Goal: Navigation & Orientation: Find specific page/section

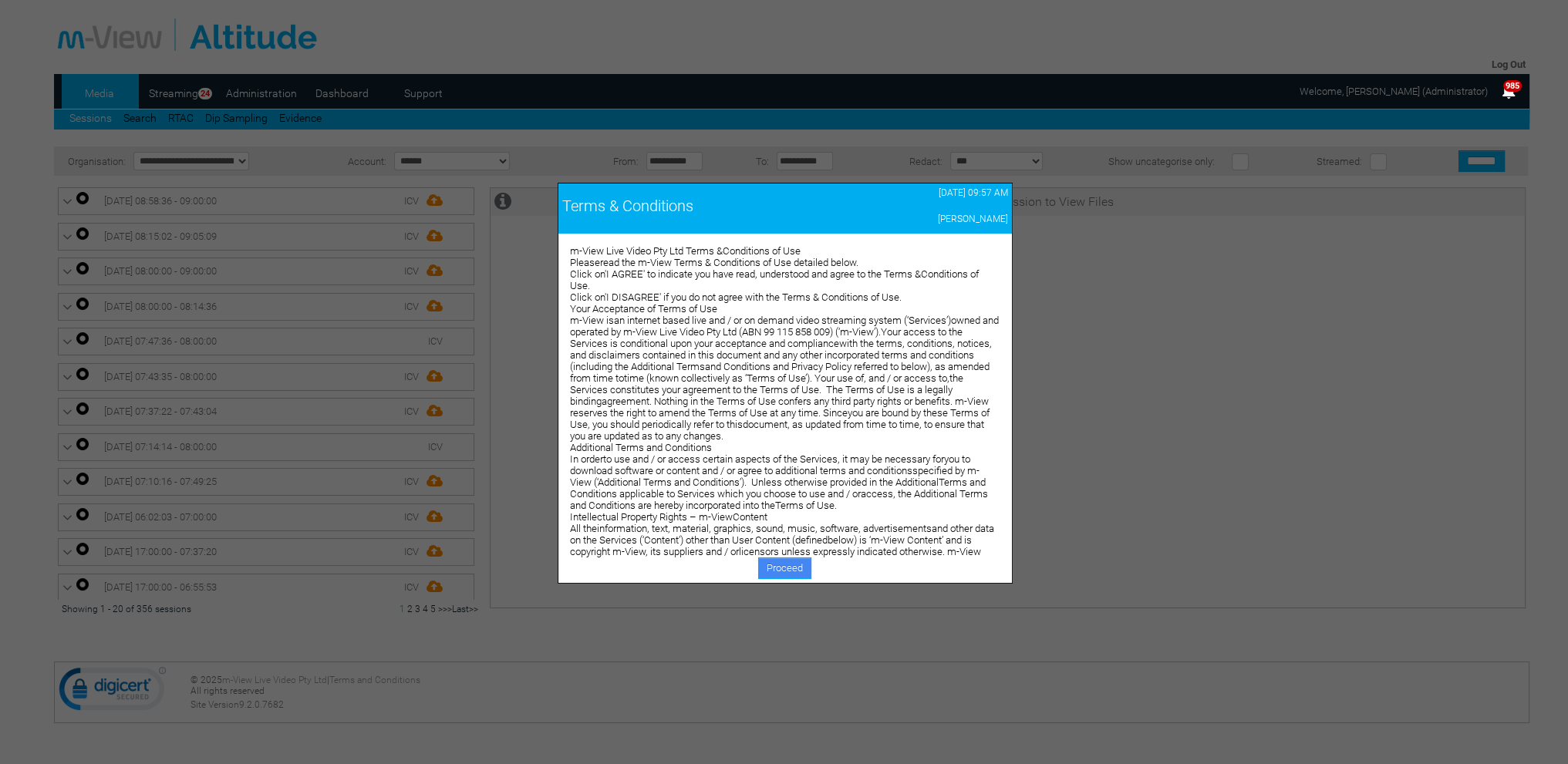
click at [770, 564] on link "Proceed" at bounding box center [784, 568] width 54 height 22
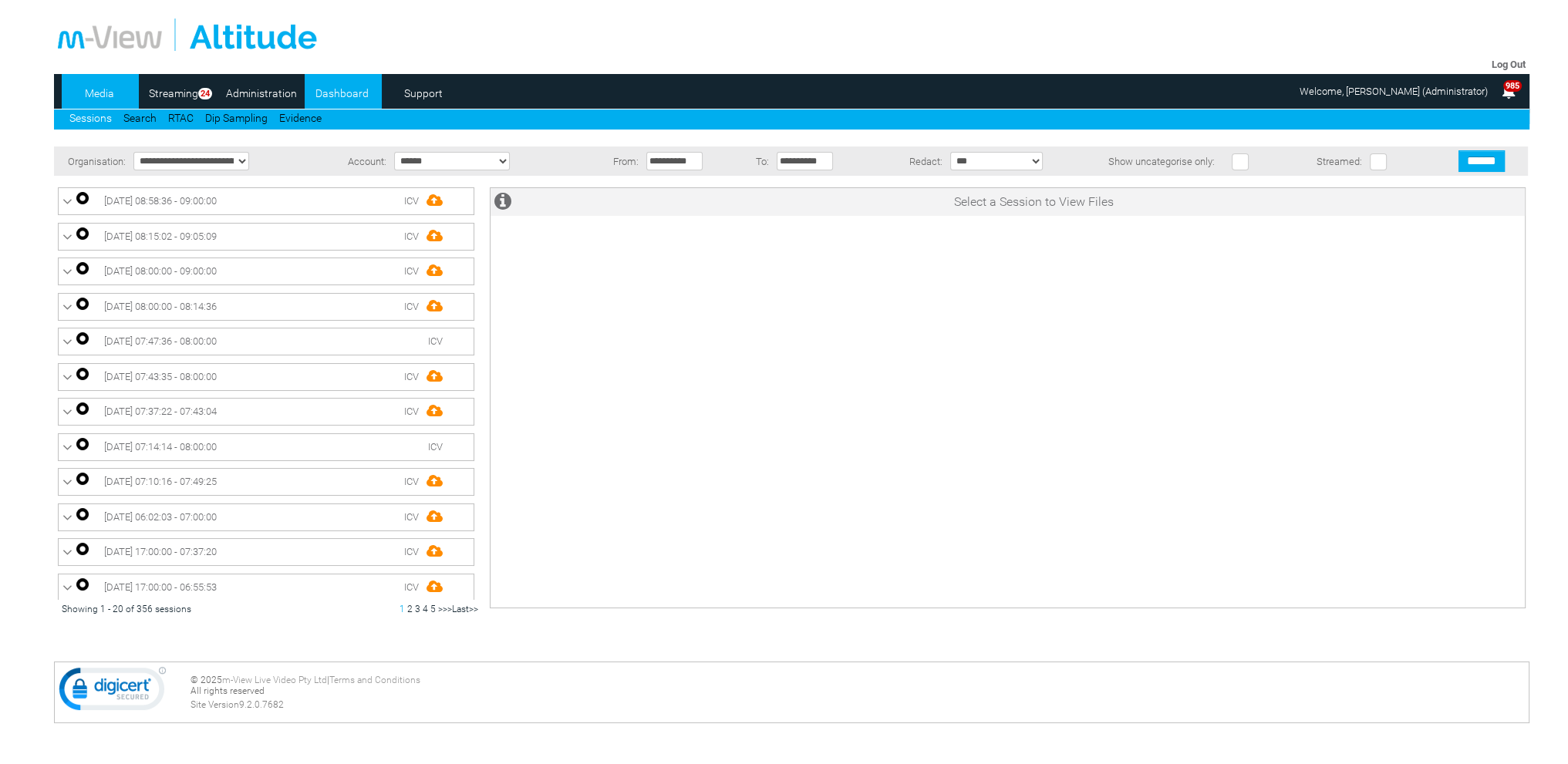
click at [341, 95] on link "Dashboard" at bounding box center [342, 93] width 75 height 23
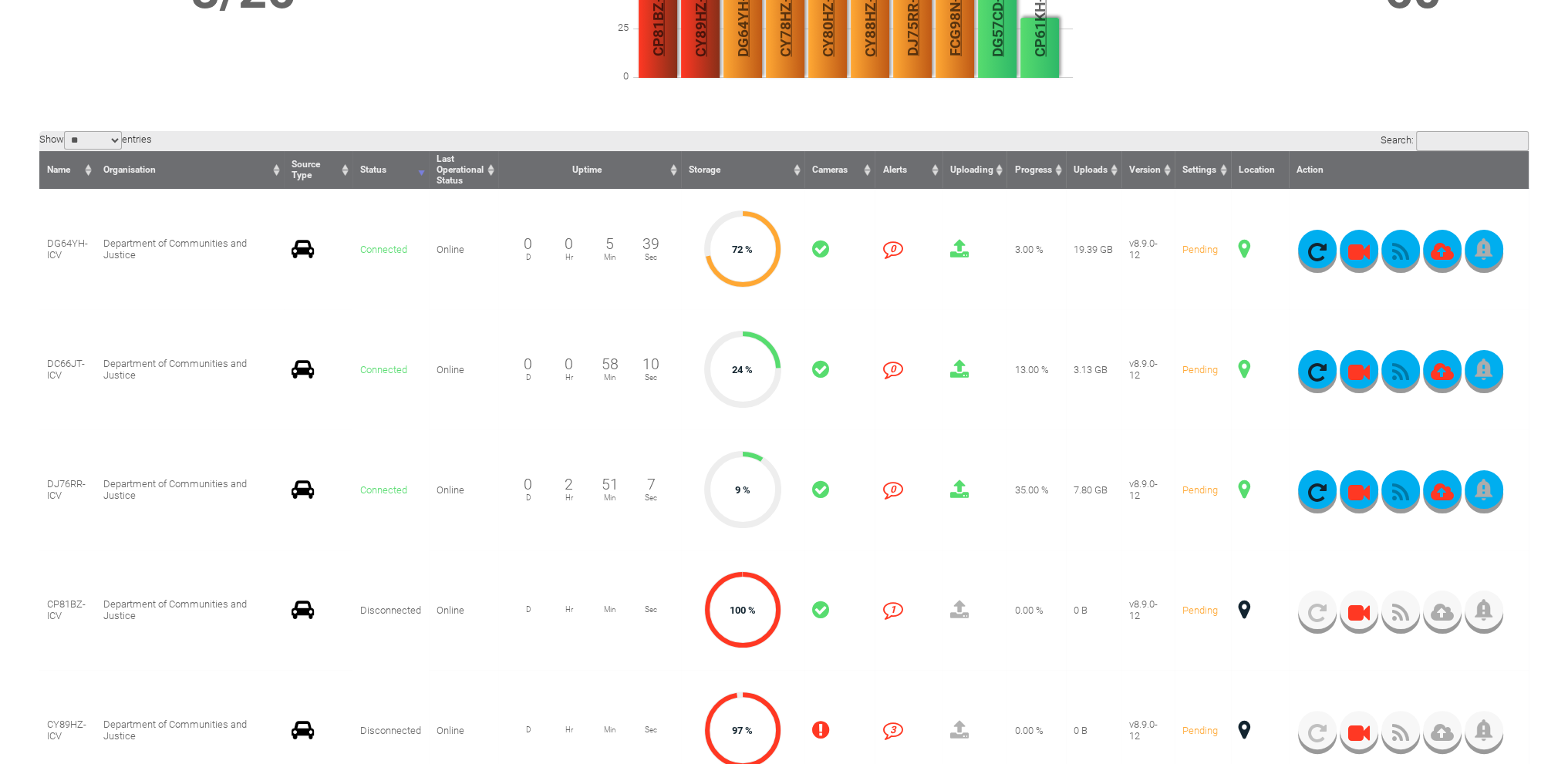
scroll to position [308, 0]
click at [1248, 246] on span at bounding box center [1244, 248] width 12 height 20
click at [1243, 487] on span at bounding box center [1244, 489] width 12 height 20
click at [1243, 248] on span at bounding box center [1244, 248] width 12 height 20
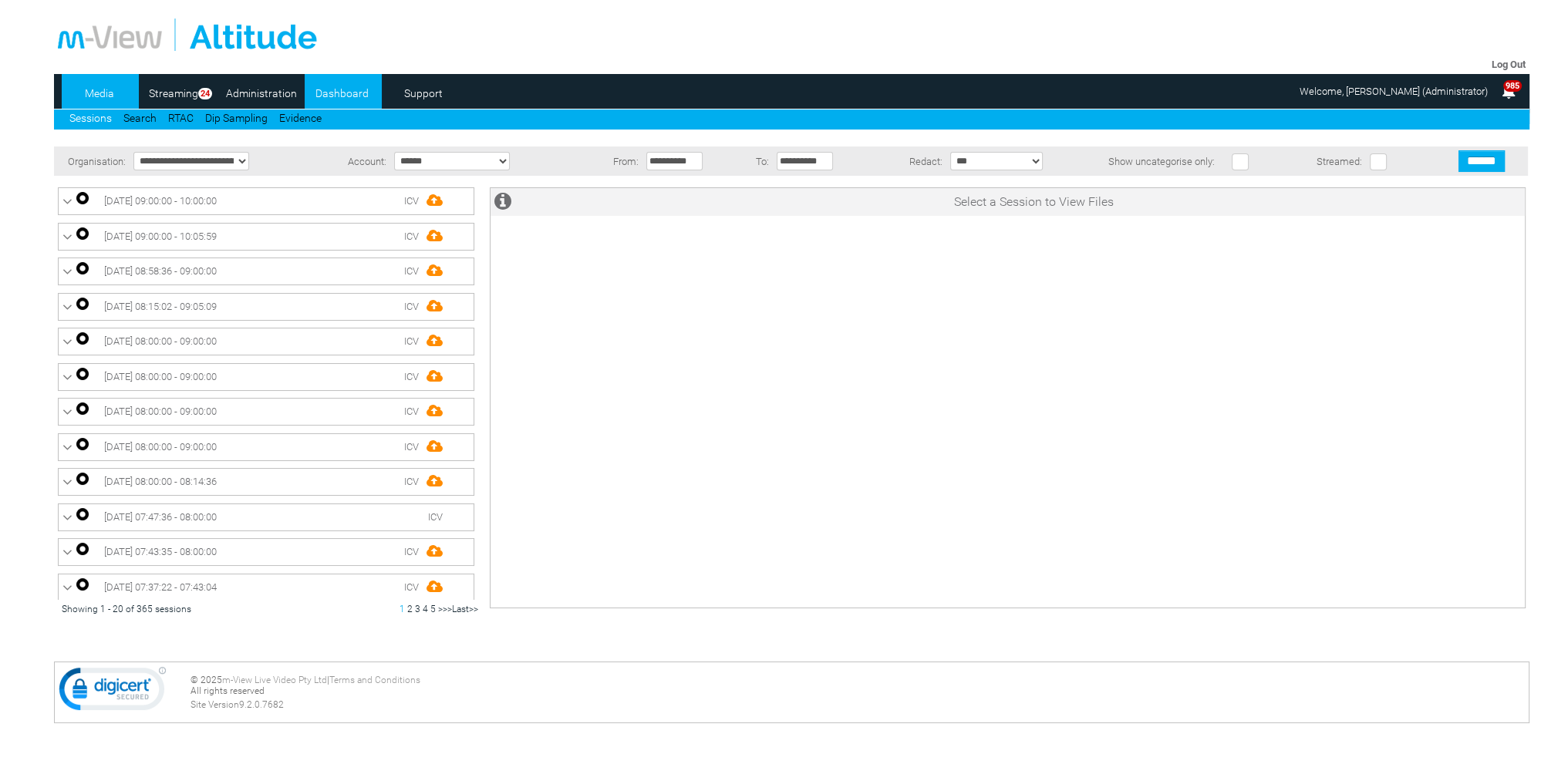
click at [322, 92] on link "Dashboard" at bounding box center [342, 93] width 75 height 23
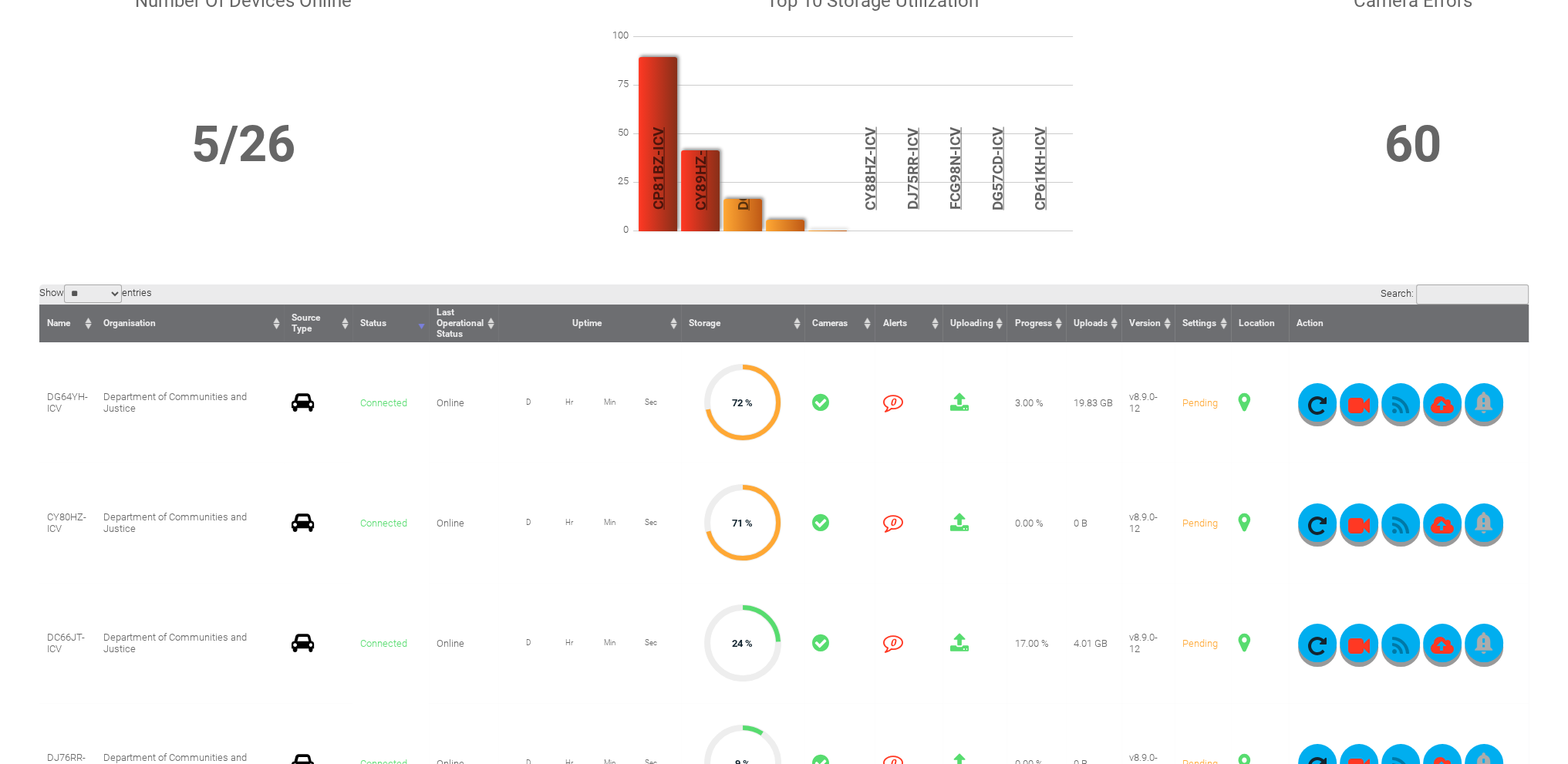
scroll to position [155, 0]
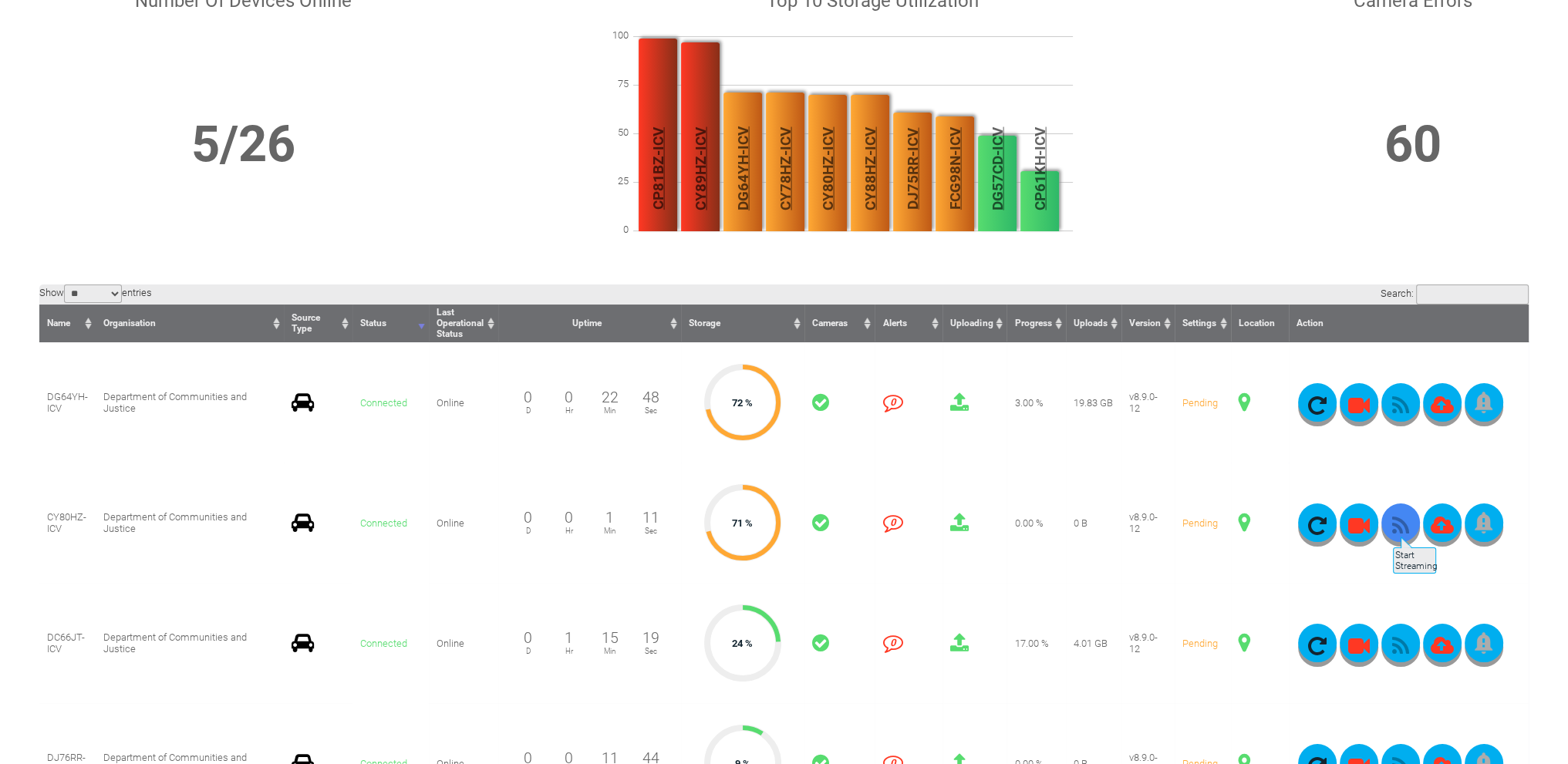
click at [1392, 529] on icon "button" at bounding box center [1401, 526] width 39 height 22
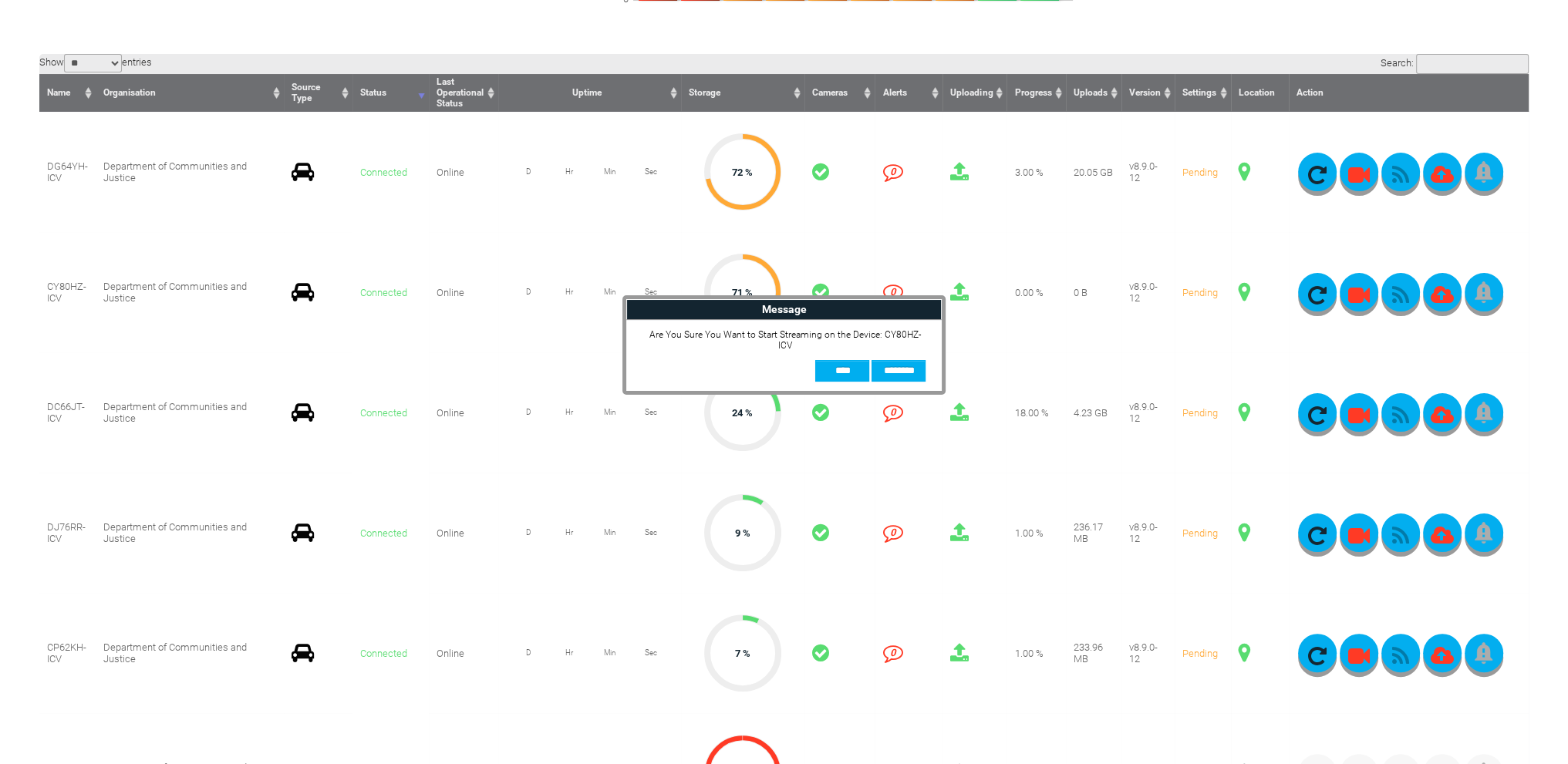
scroll to position [386, 0]
click at [843, 360] on input "**" at bounding box center [843, 371] width 54 height 22
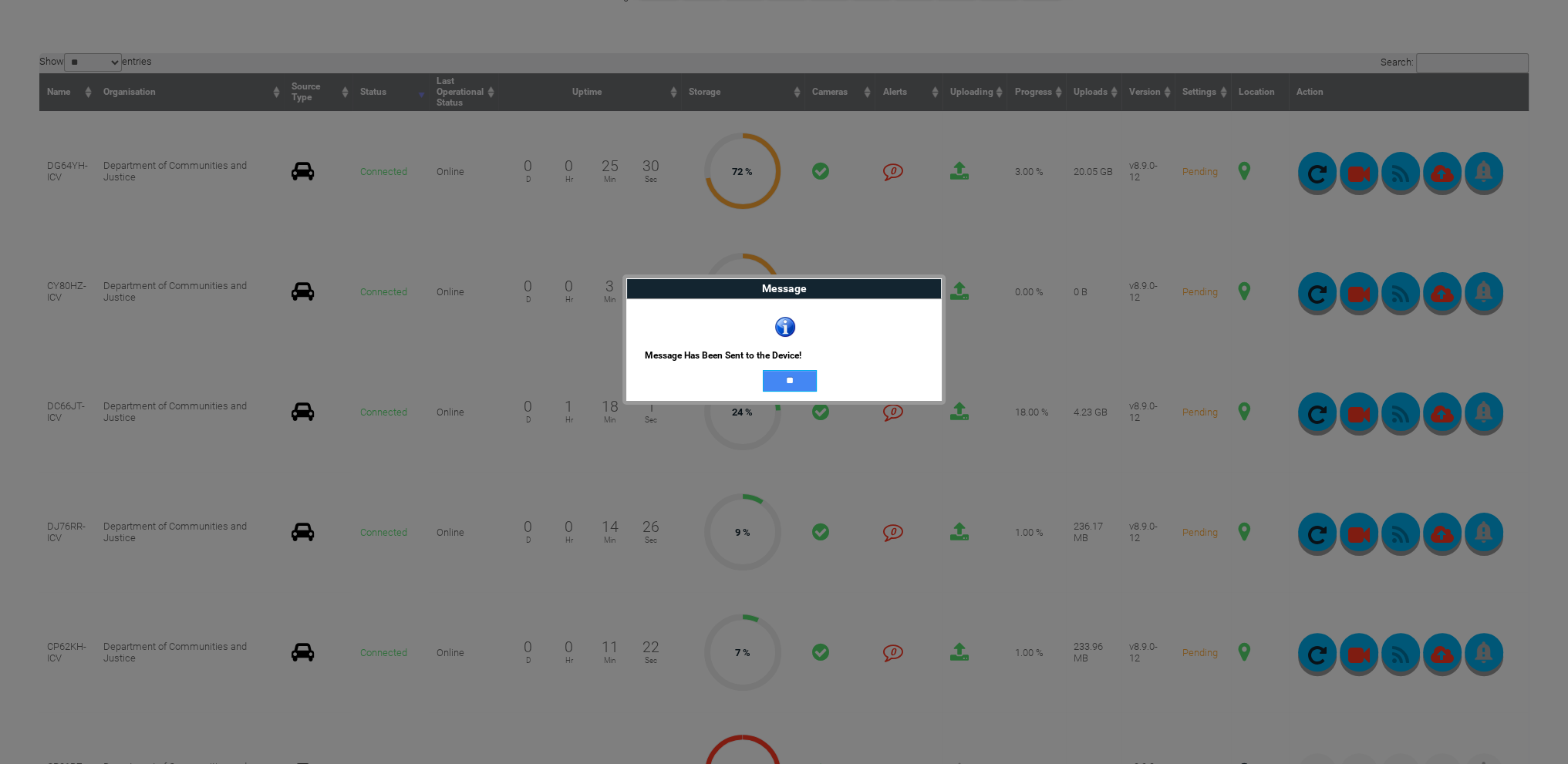
click at [795, 382] on input "**" at bounding box center [790, 381] width 54 height 22
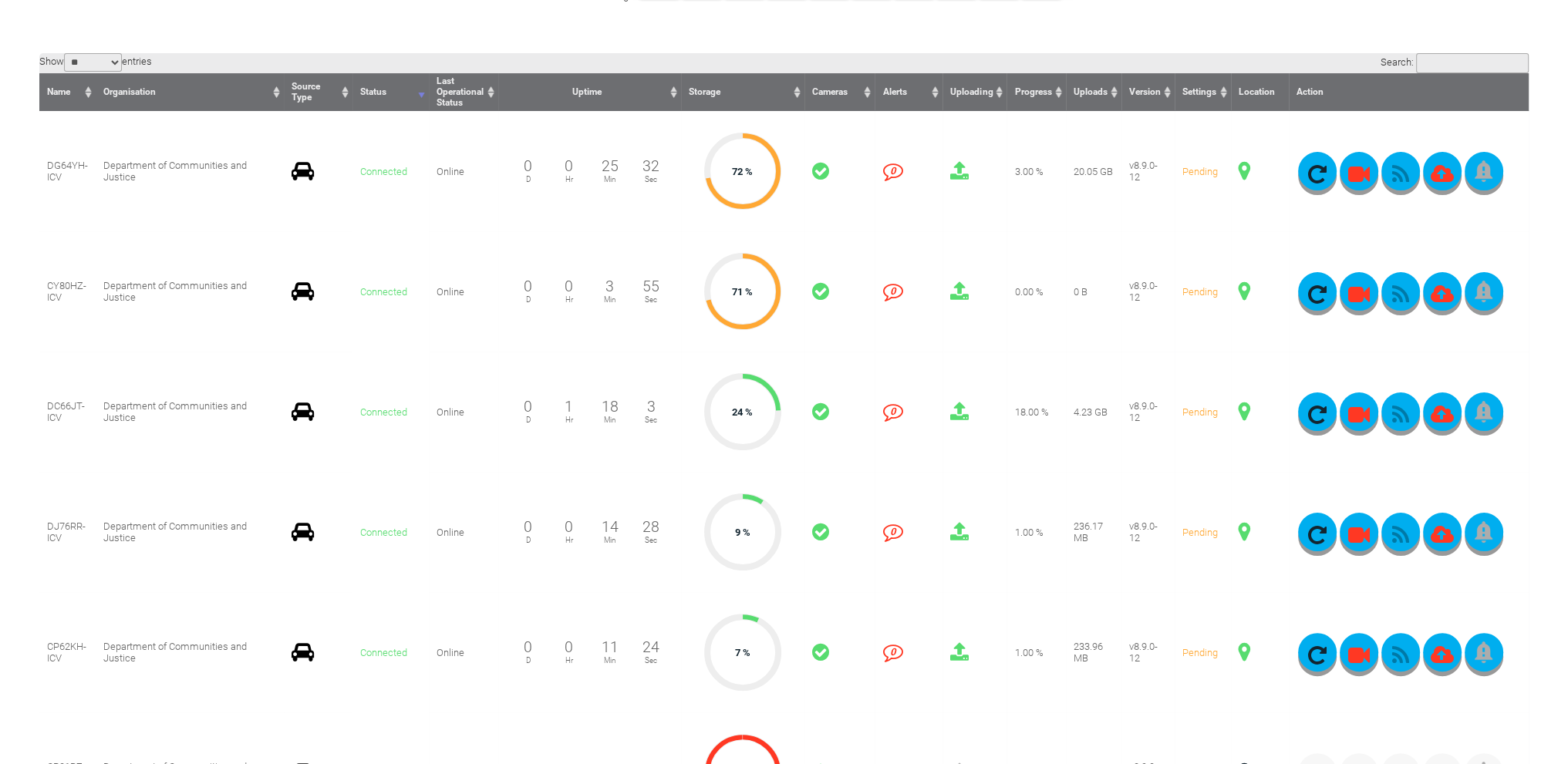
click at [795, 382] on span "Remaining Recording Time: 3.05:00:29" at bounding box center [874, 384] width 185 height 21
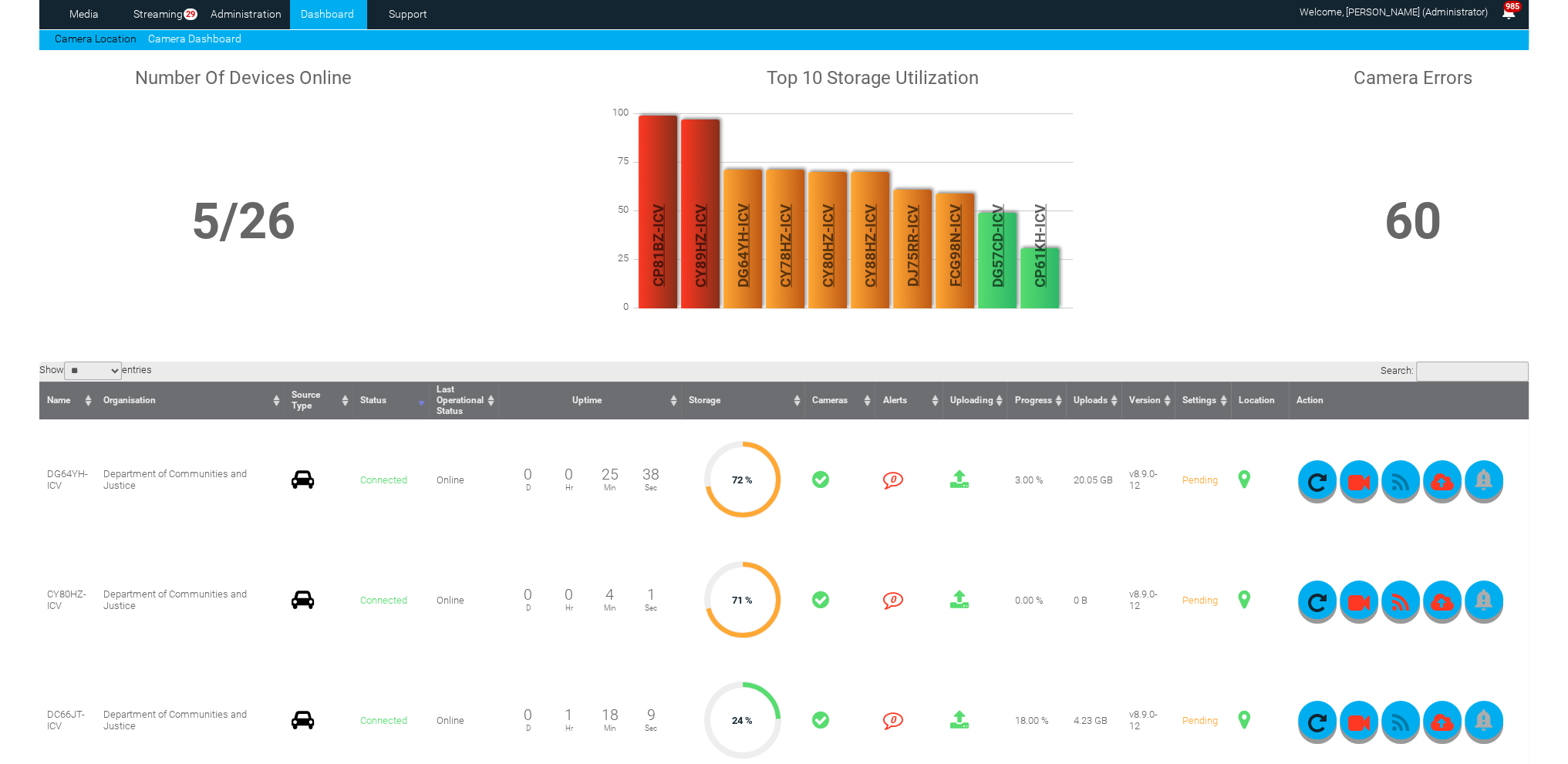
scroll to position [0, 0]
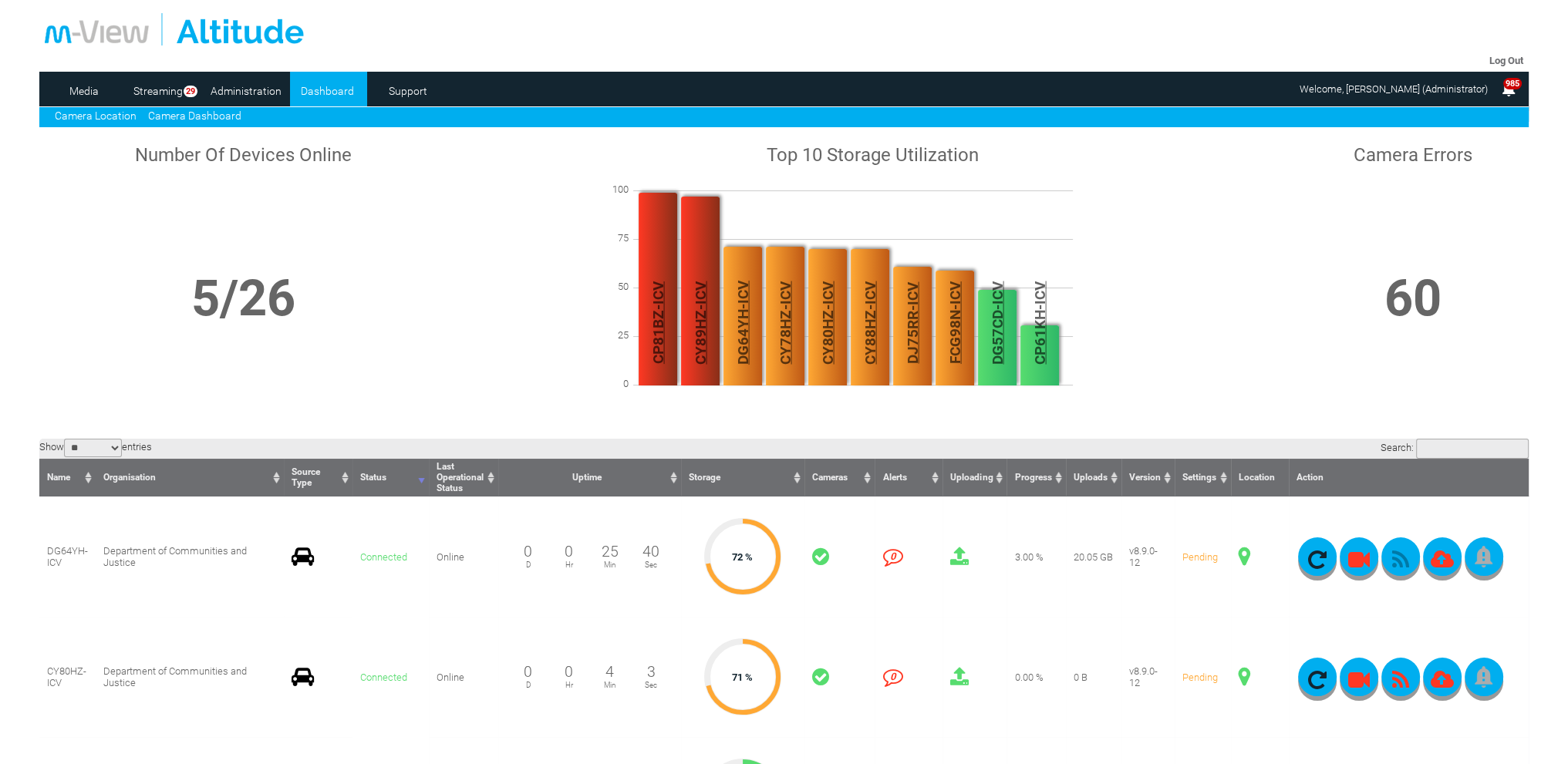
click at [111, 115] on link "Camera Location" at bounding box center [96, 116] width 82 height 12
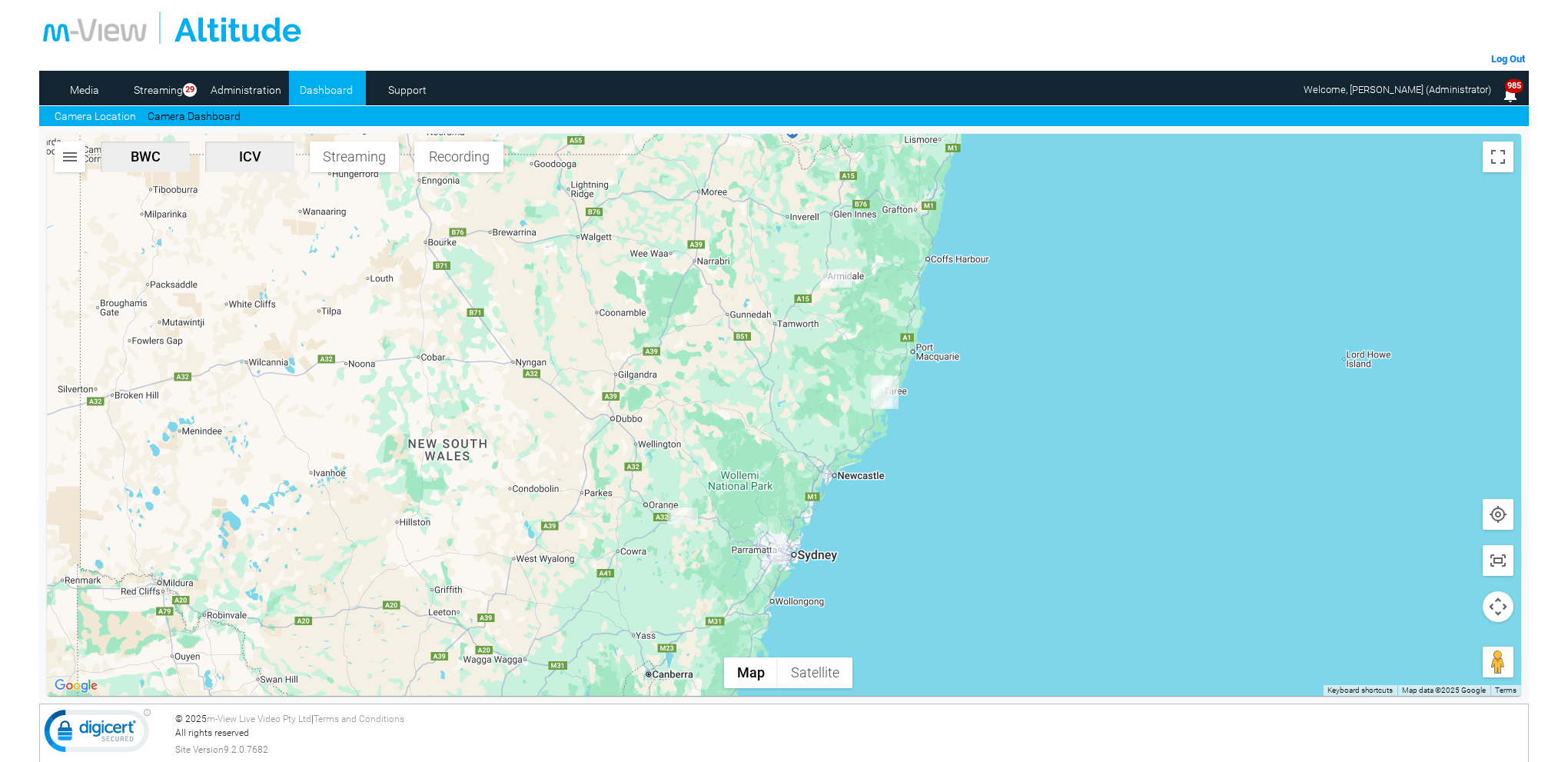
click at [687, 520] on img "CY80HZ-ICV" at bounding box center [683, 517] width 31 height 17
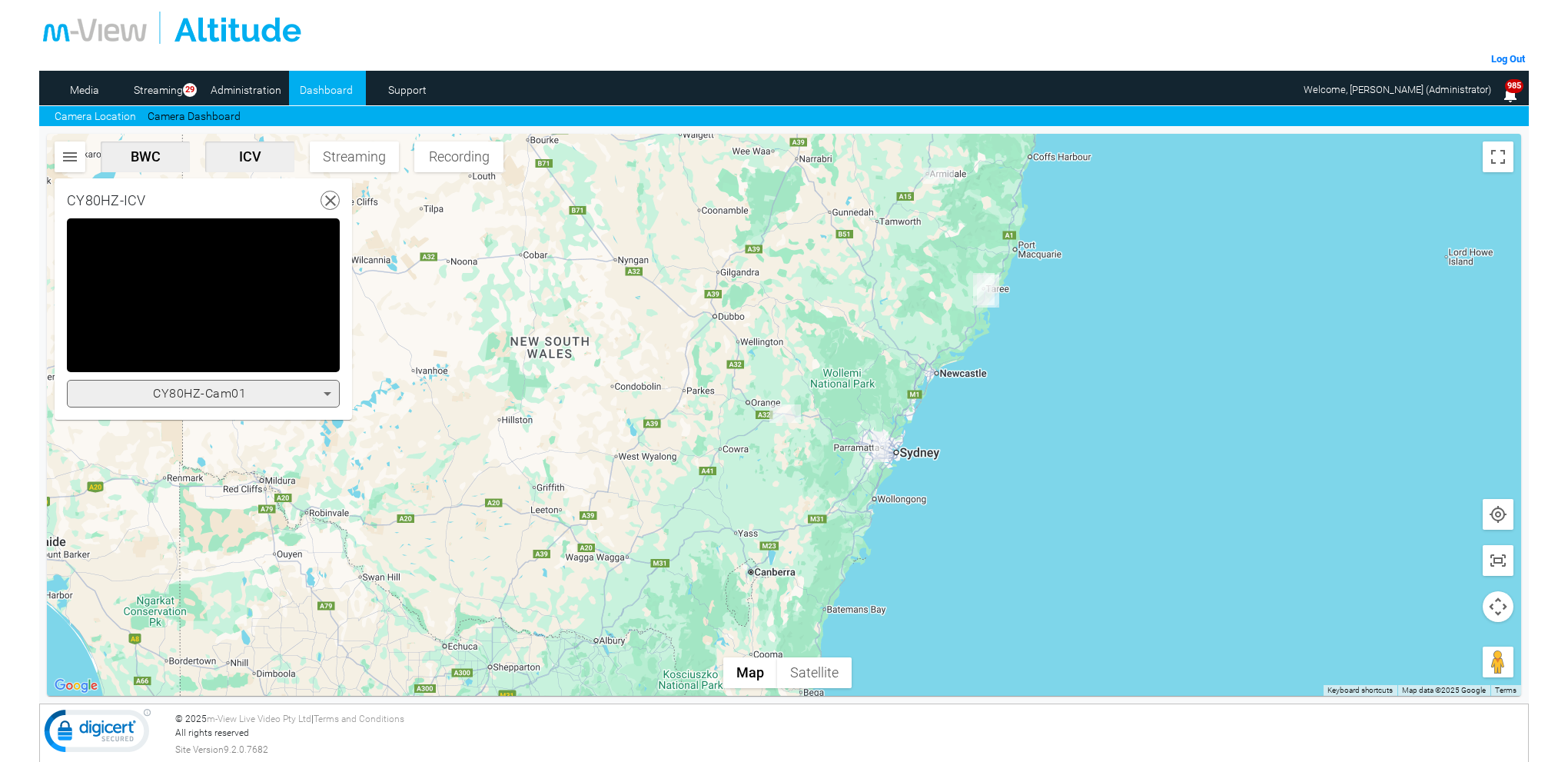
click at [324, 396] on icon at bounding box center [327, 394] width 19 height 19
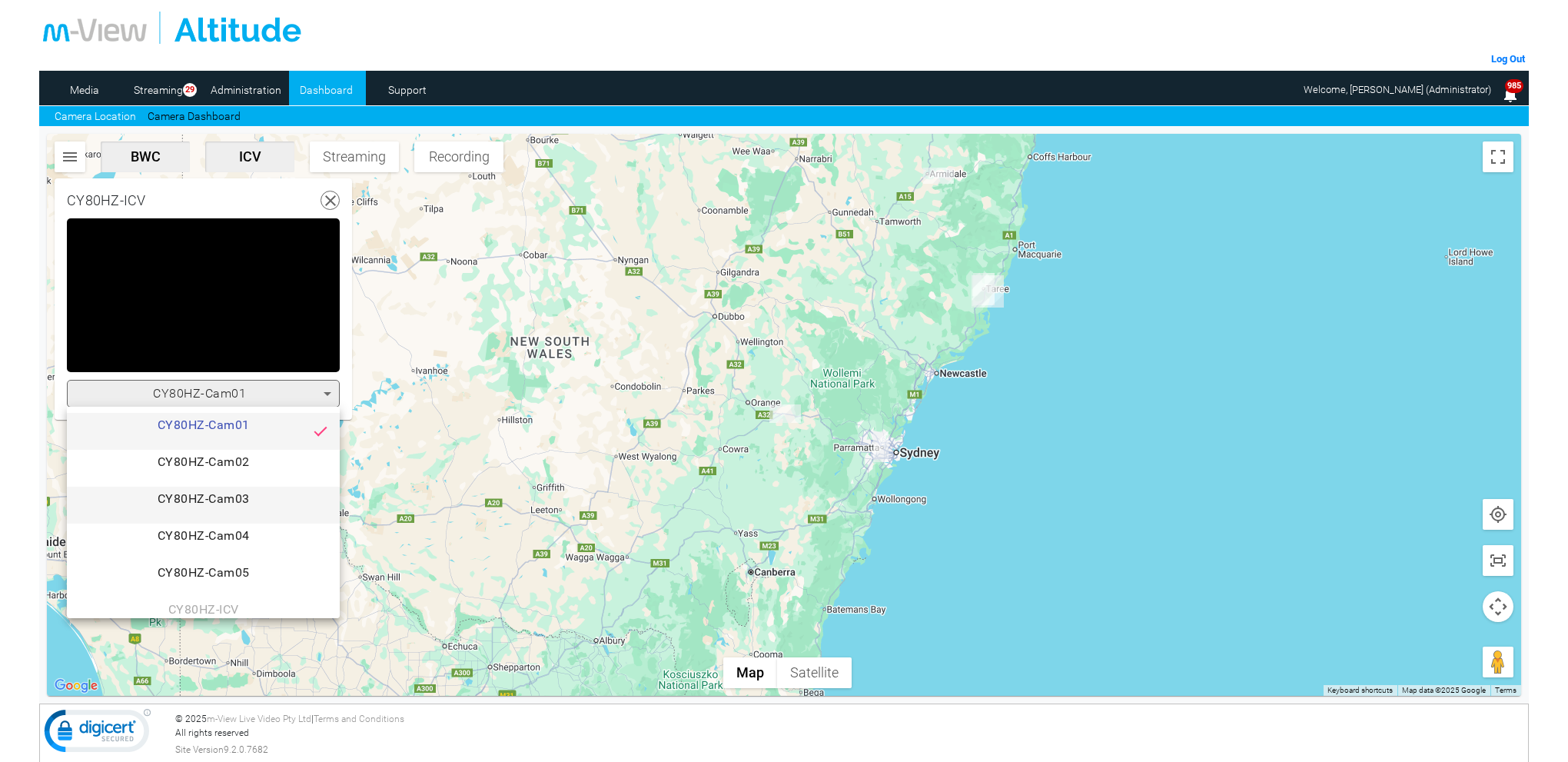
click at [276, 502] on span "CY80HZ-Cam03" at bounding box center [203, 506] width 248 height 31
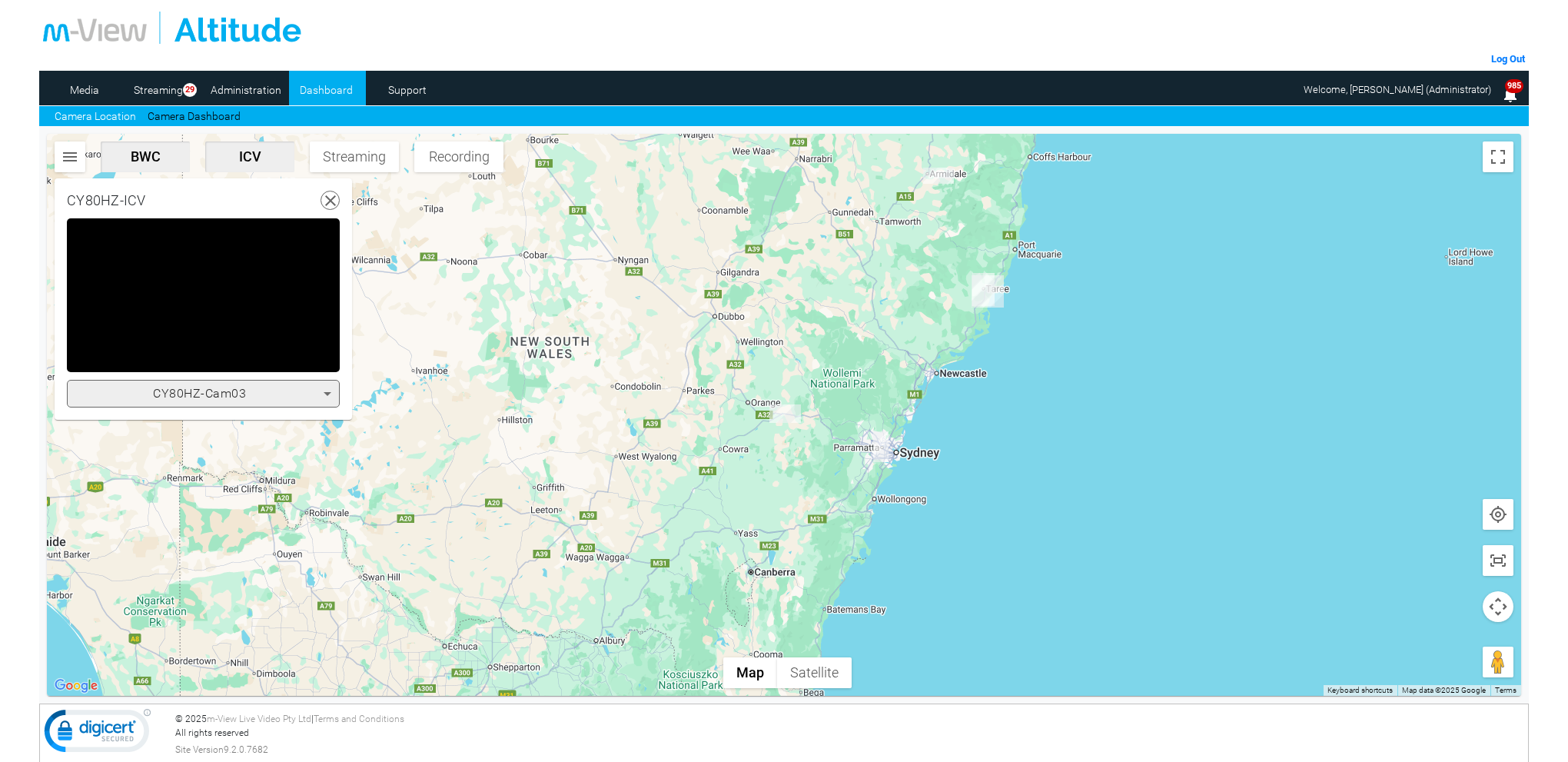
click at [323, 389] on icon at bounding box center [327, 394] width 19 height 19
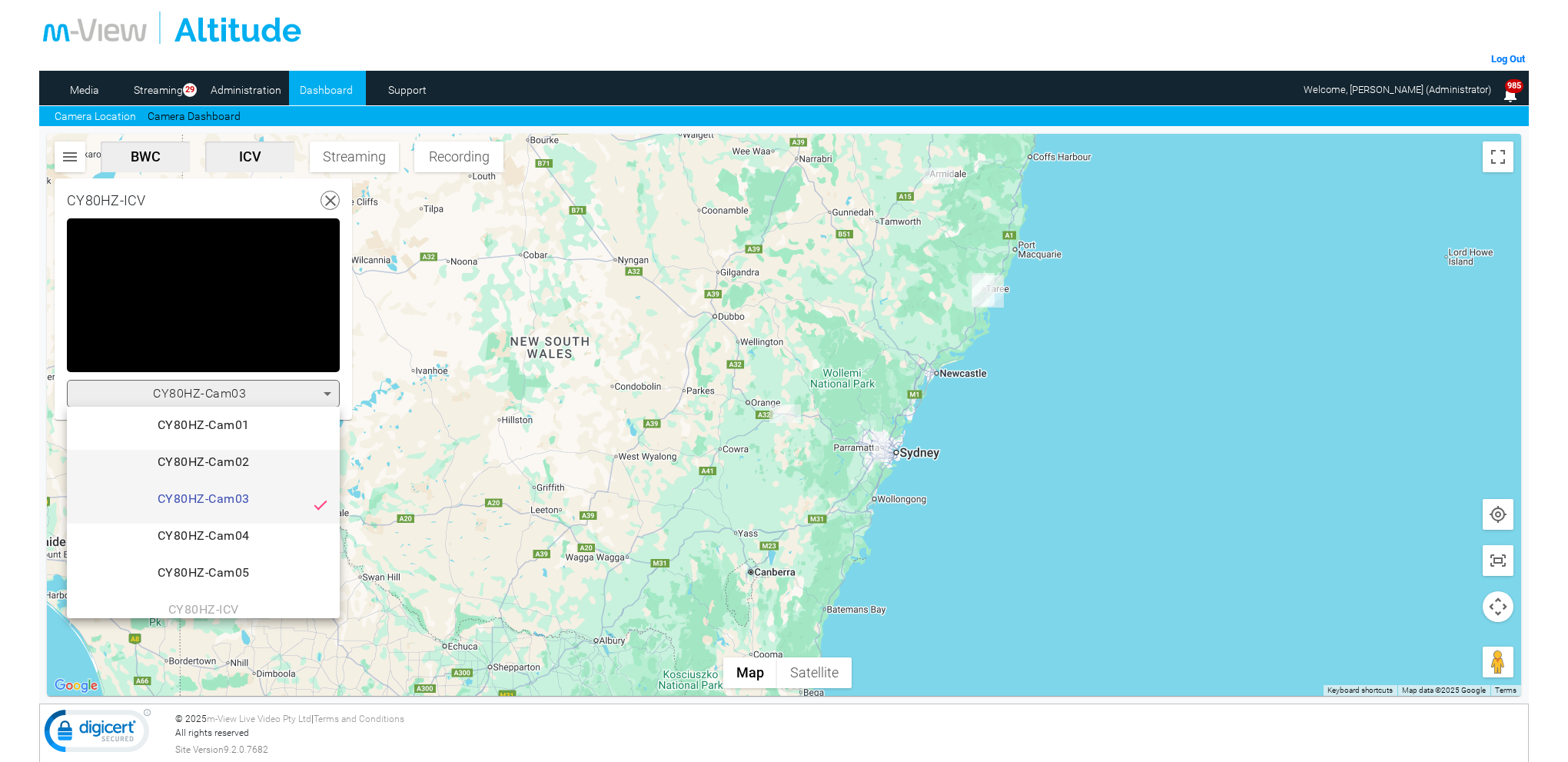
click at [246, 459] on span "CY80HZ-Cam02" at bounding box center [203, 469] width 248 height 31
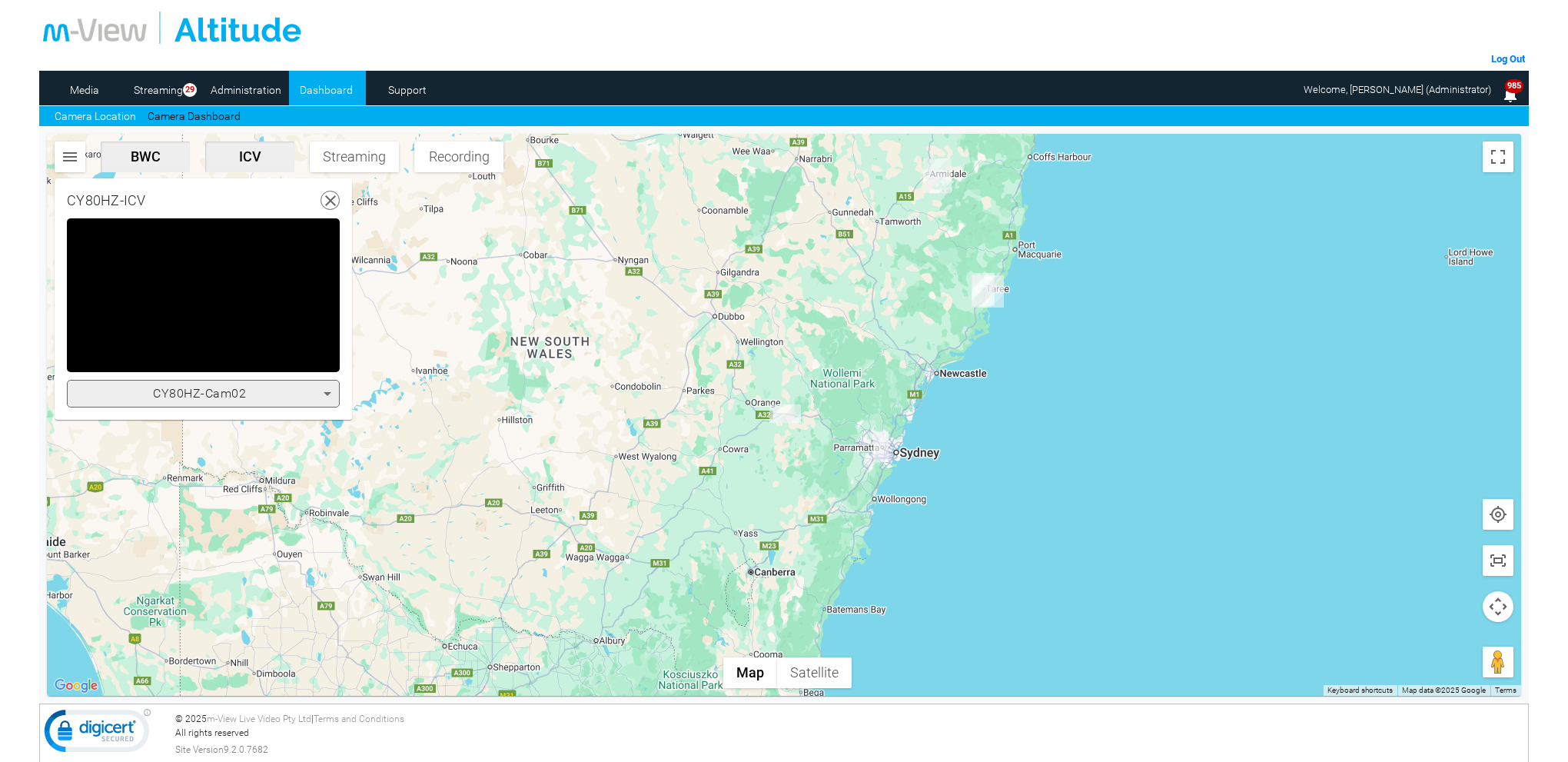
click at [332, 390] on icon at bounding box center [327, 394] width 19 height 19
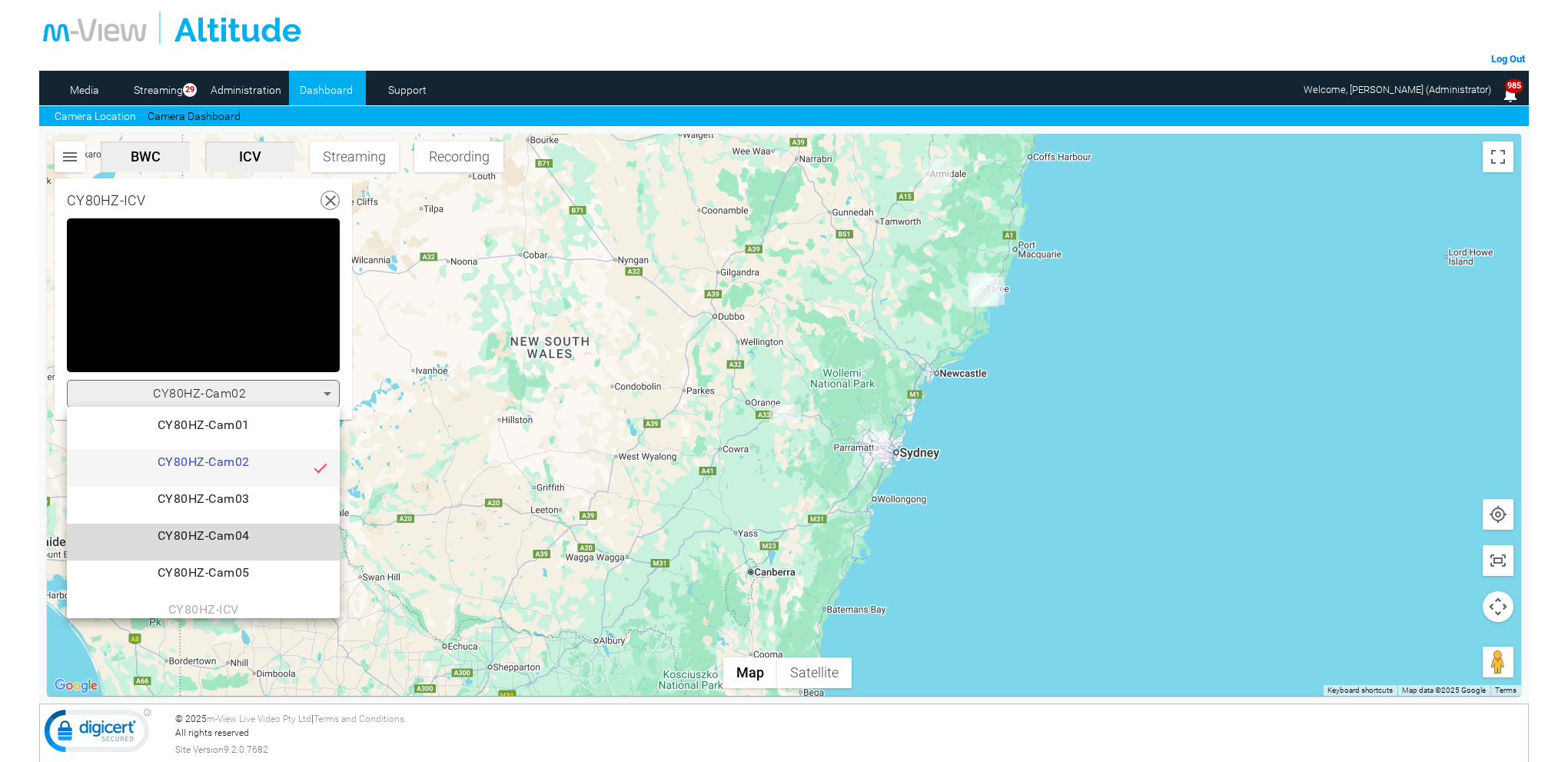
click at [255, 530] on span "CY80HZ-Cam04" at bounding box center [203, 542] width 248 height 31
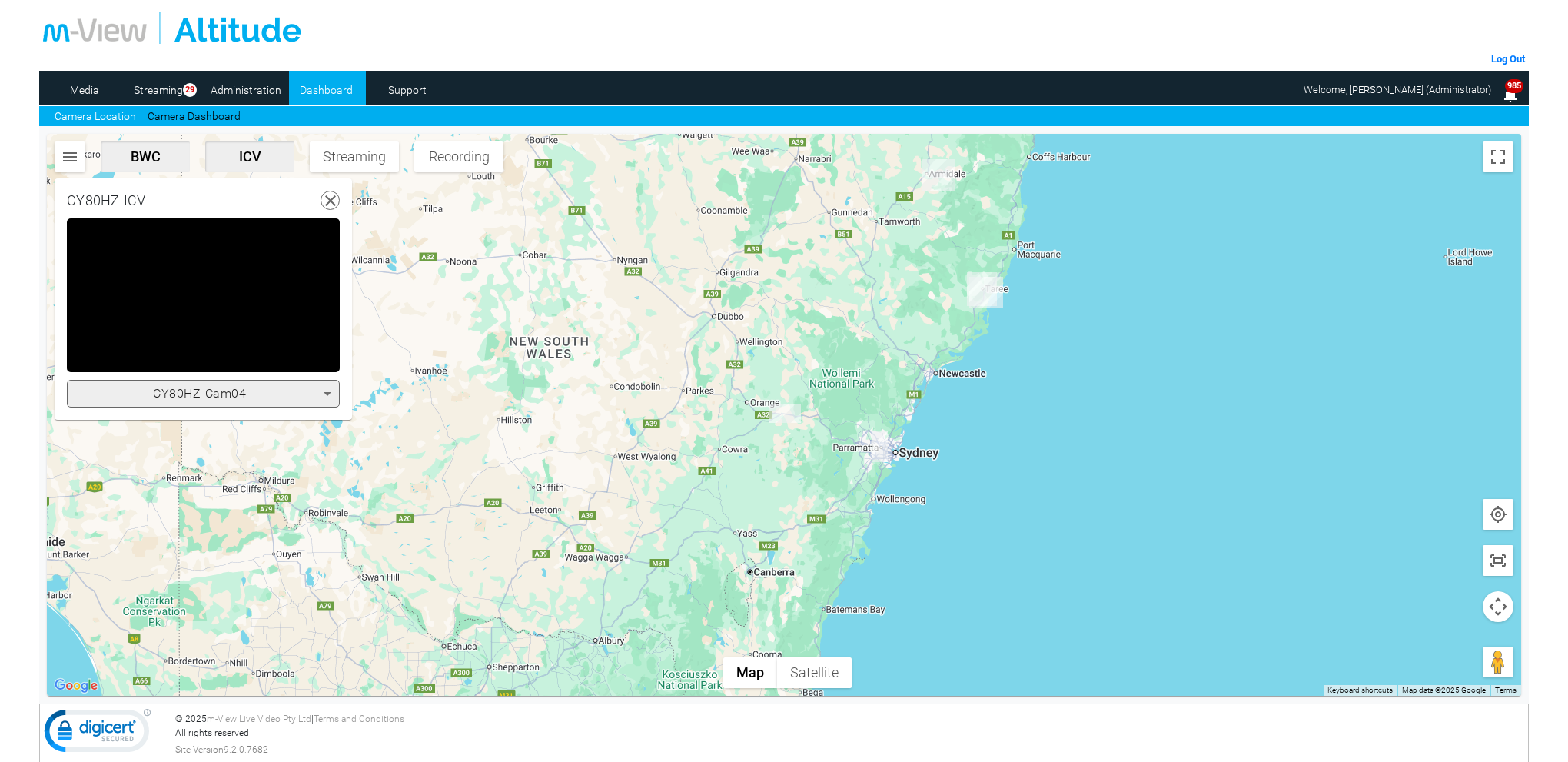
click at [330, 194] on icon at bounding box center [330, 201] width 19 height 19
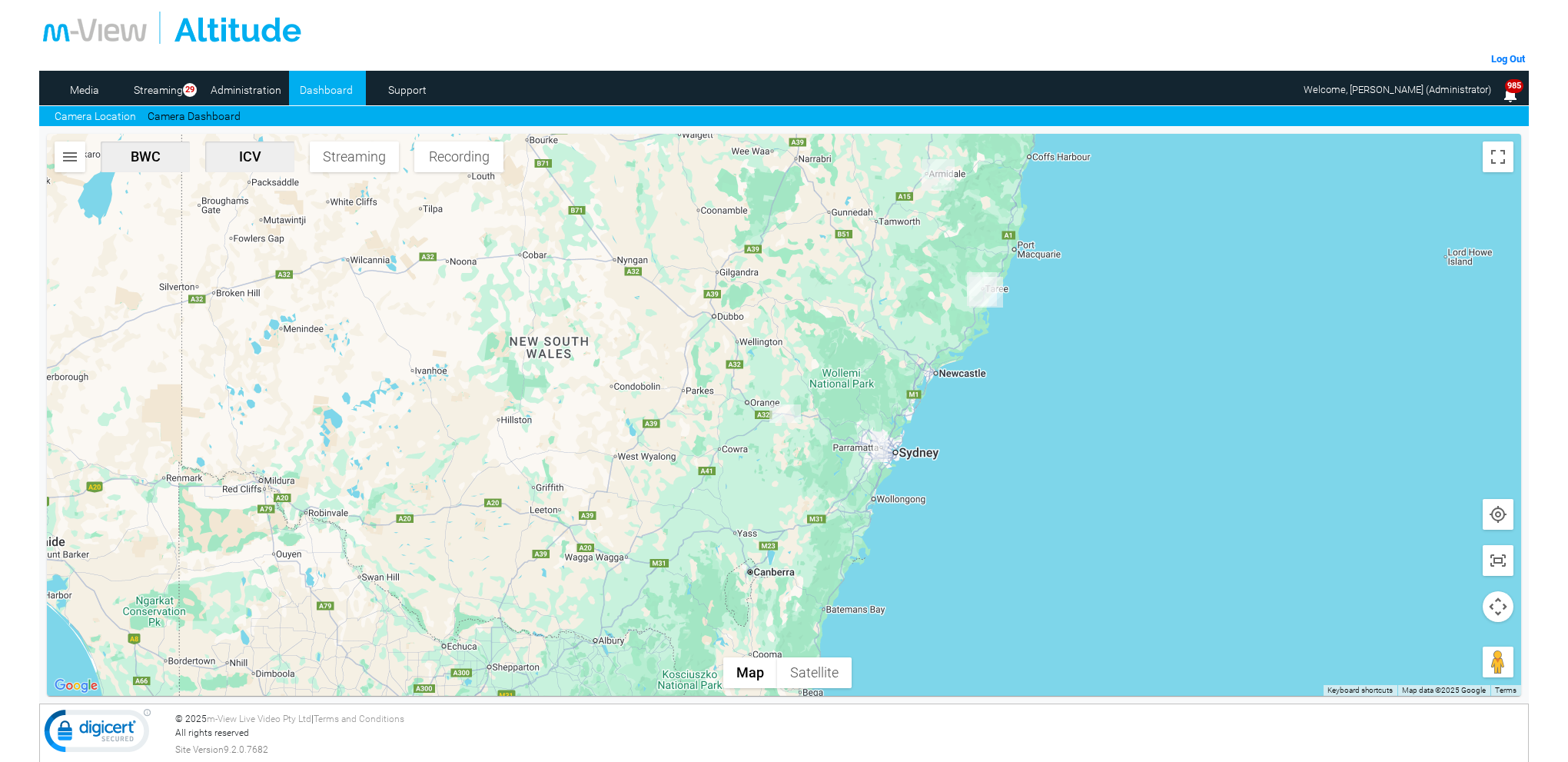
click at [119, 119] on link "Camera Location" at bounding box center [95, 116] width 81 height 16
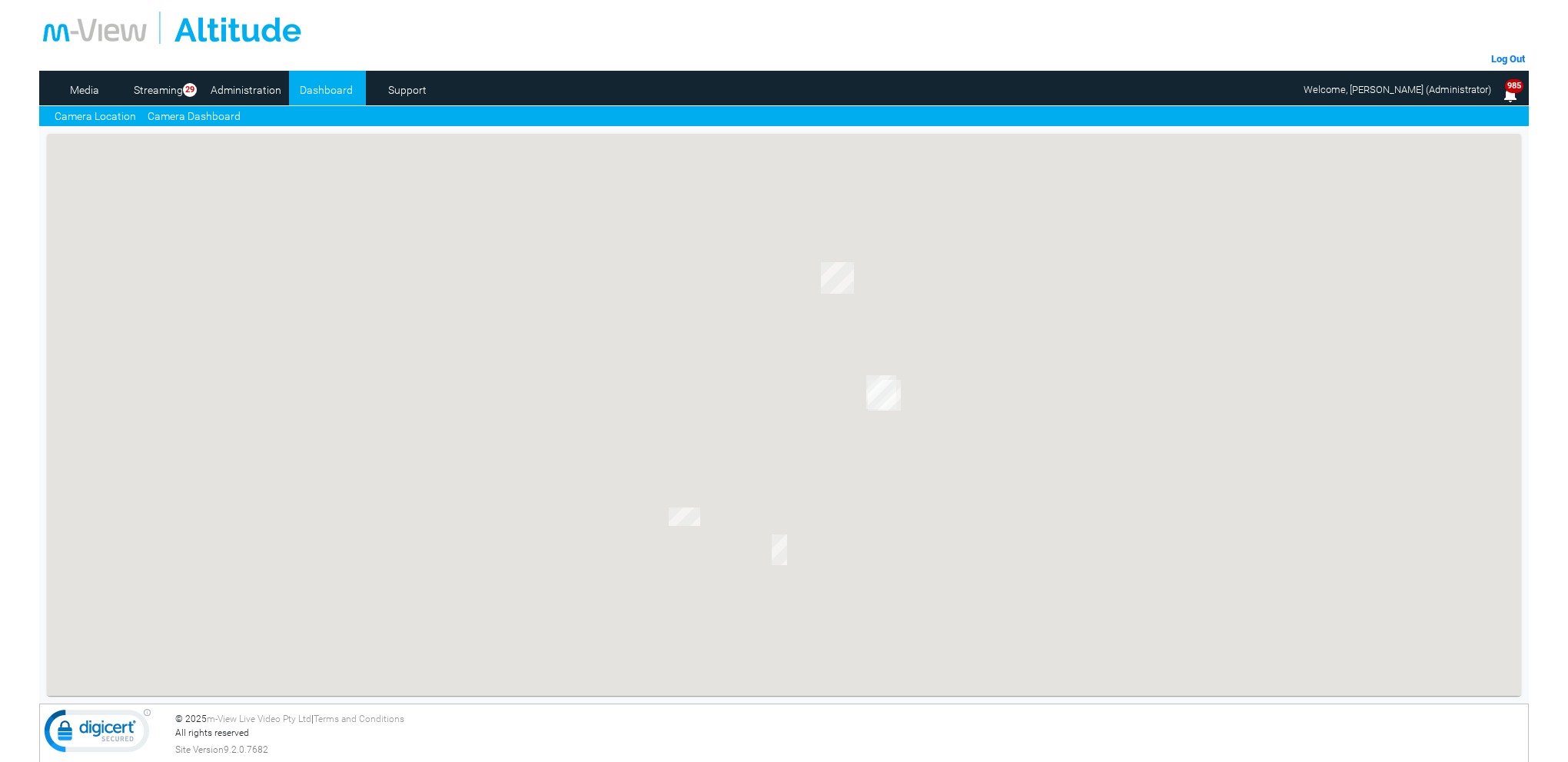
click at [209, 116] on link "Camera Dashboard" at bounding box center [194, 116] width 93 height 16
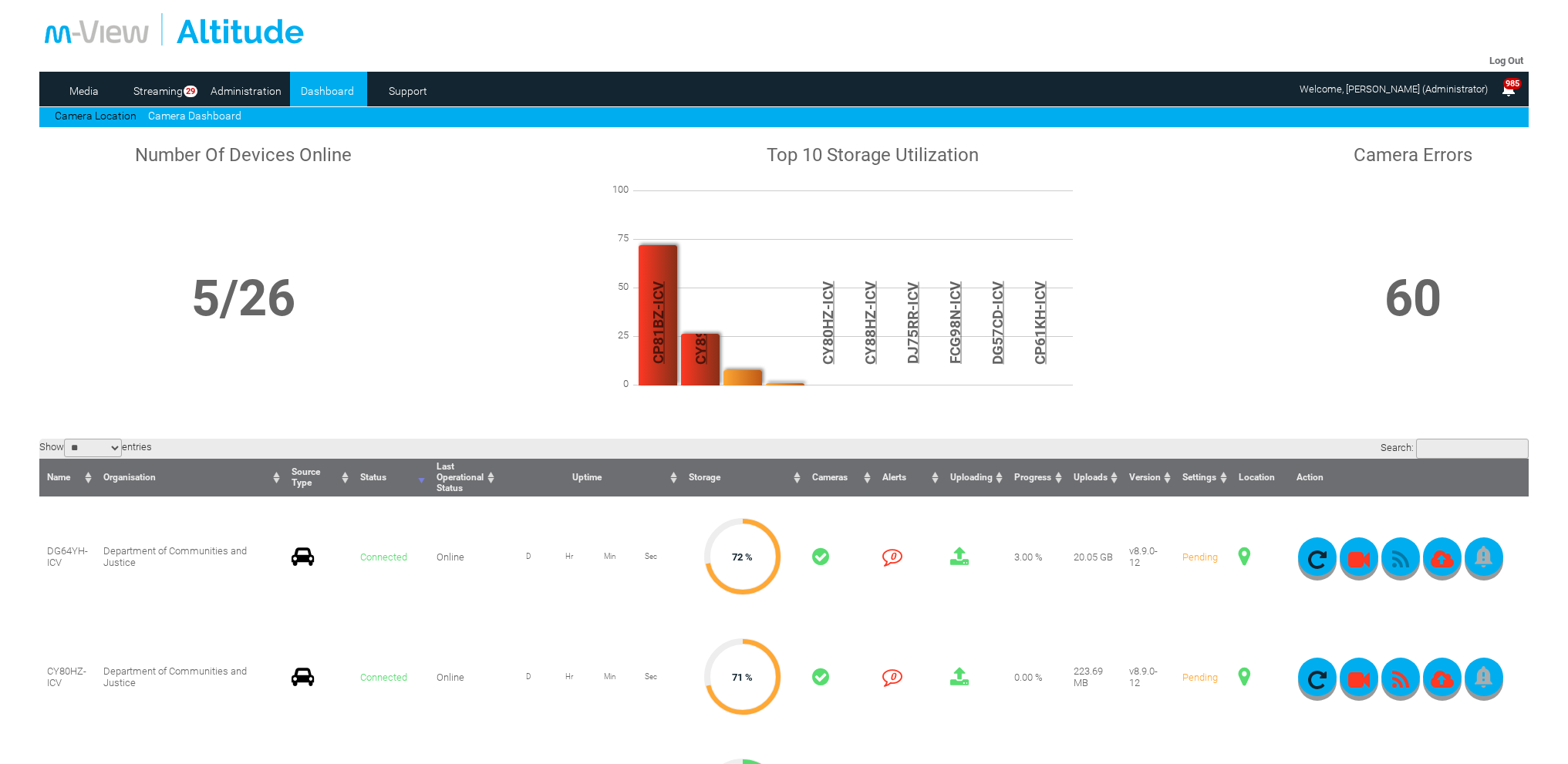
scroll to position [231, 0]
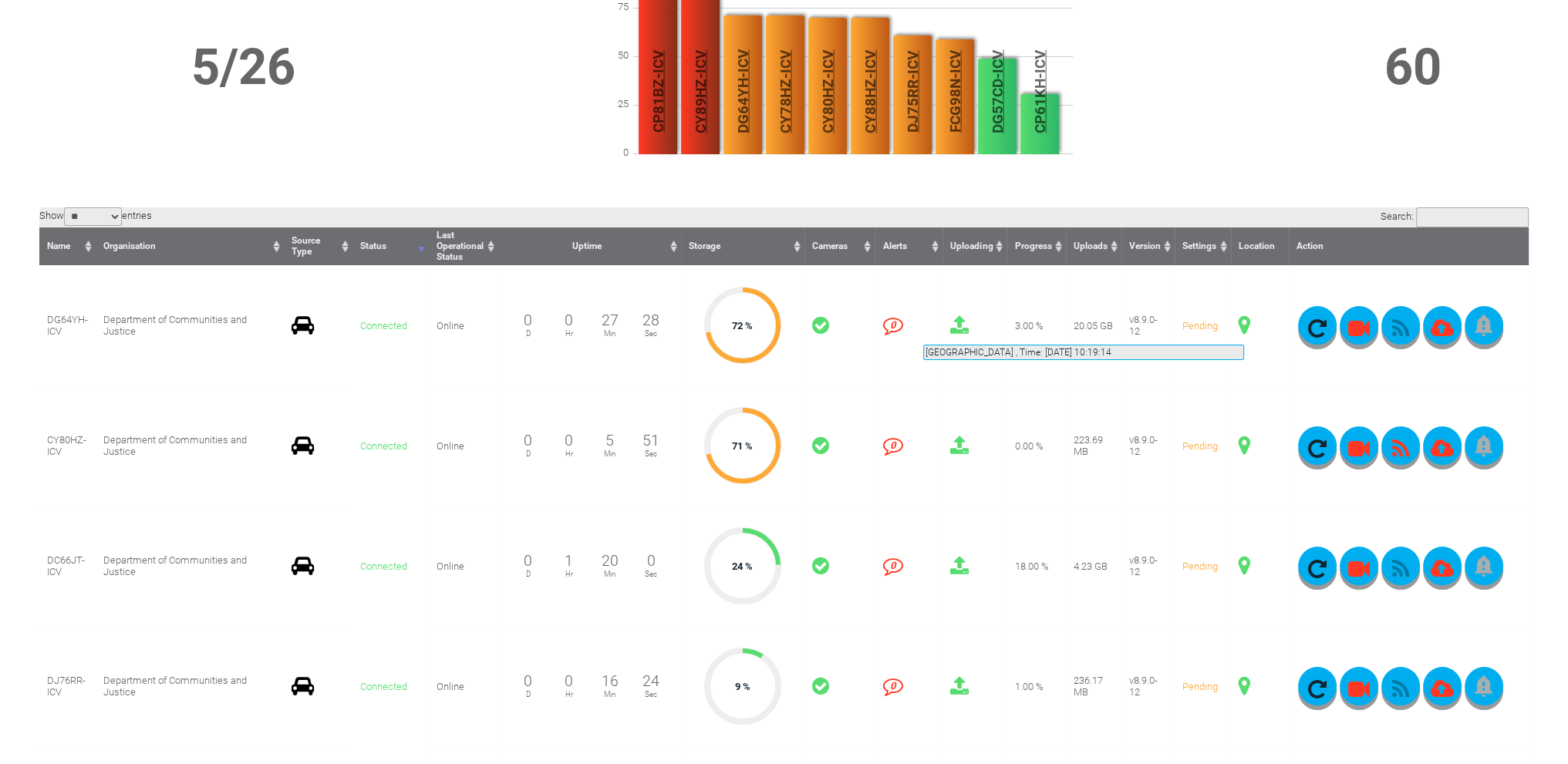
click at [1244, 326] on span at bounding box center [1244, 325] width 12 height 20
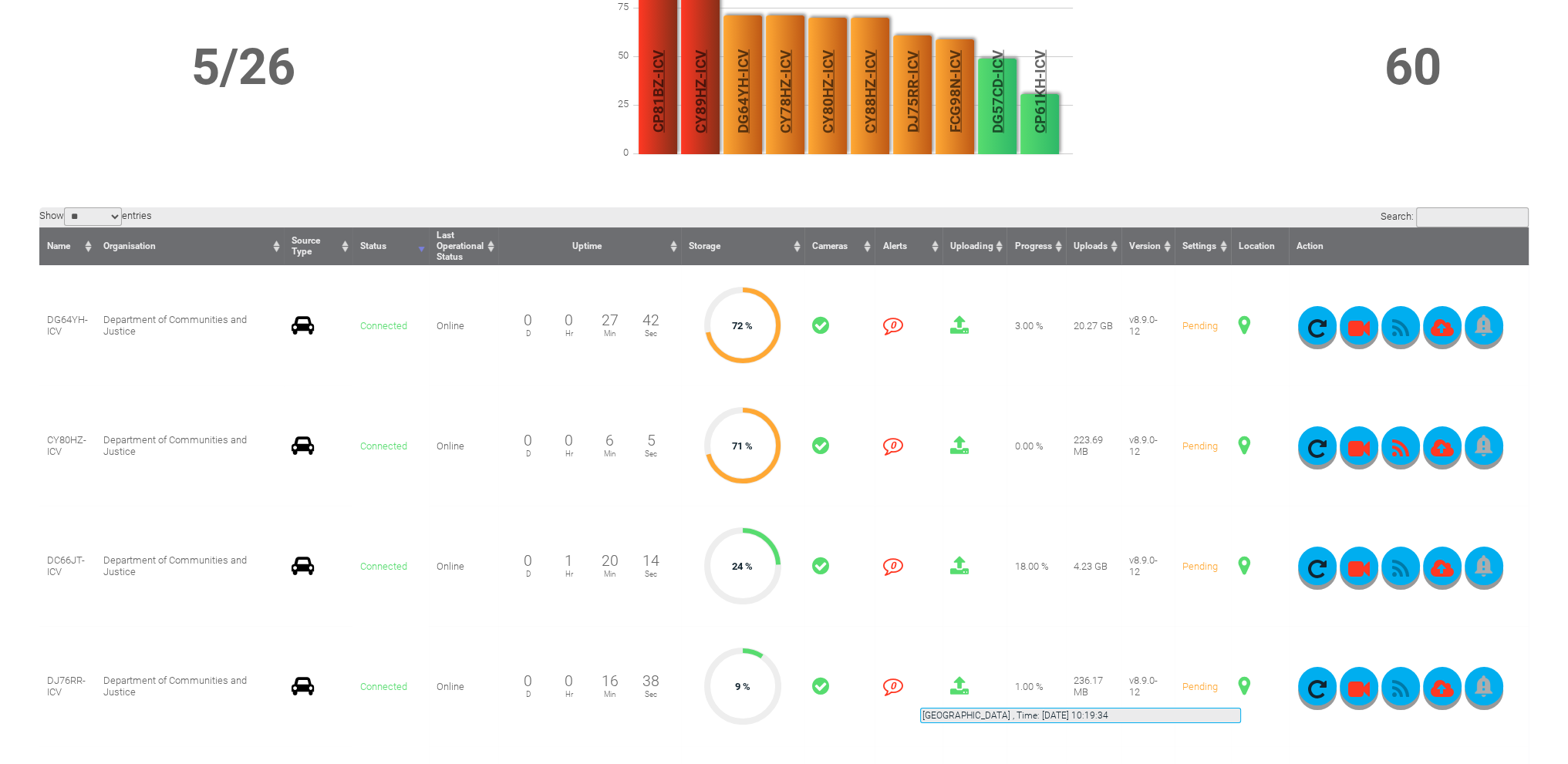
click at [1242, 689] on span at bounding box center [1244, 686] width 12 height 20
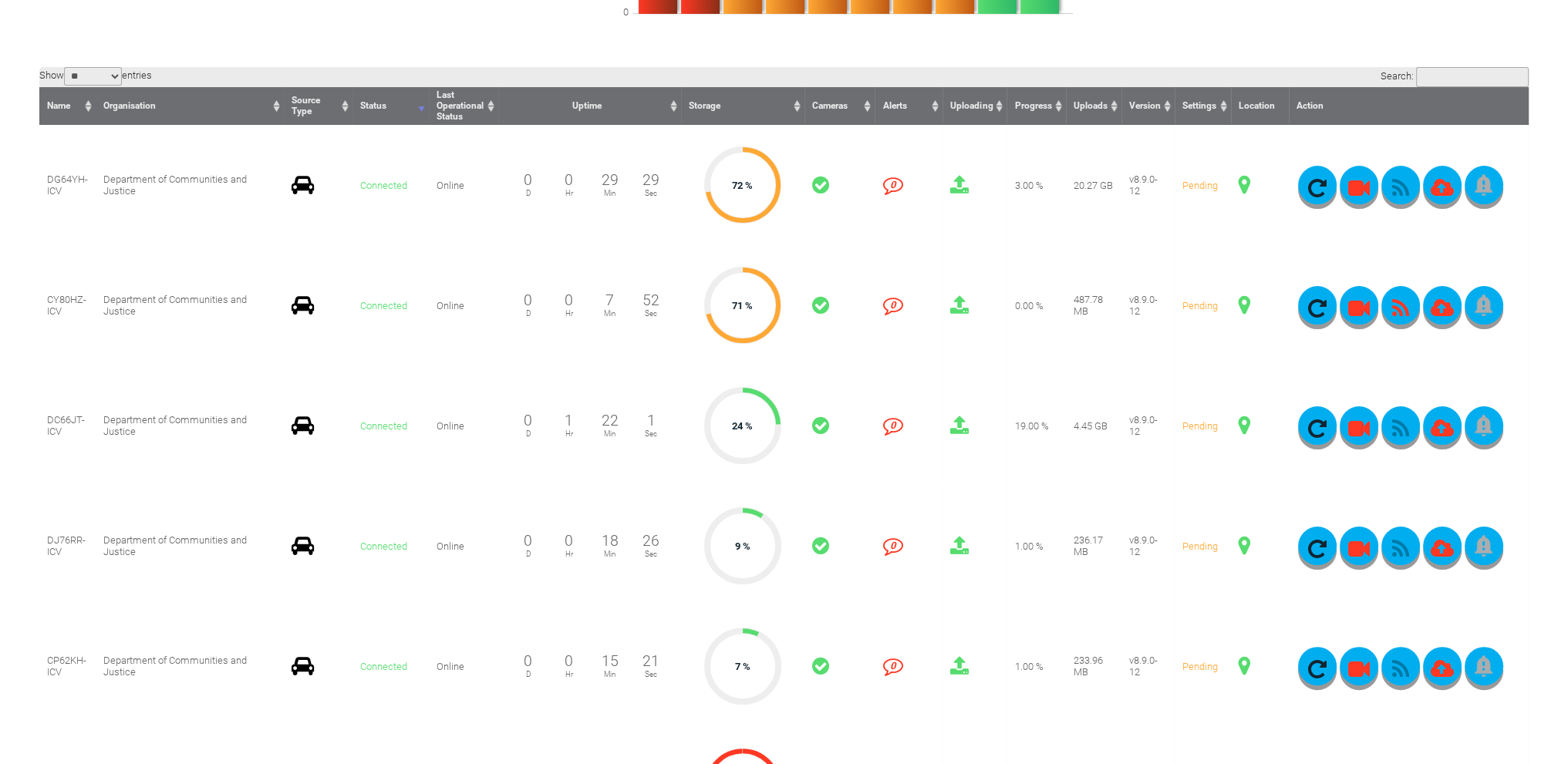
scroll to position [386, 0]
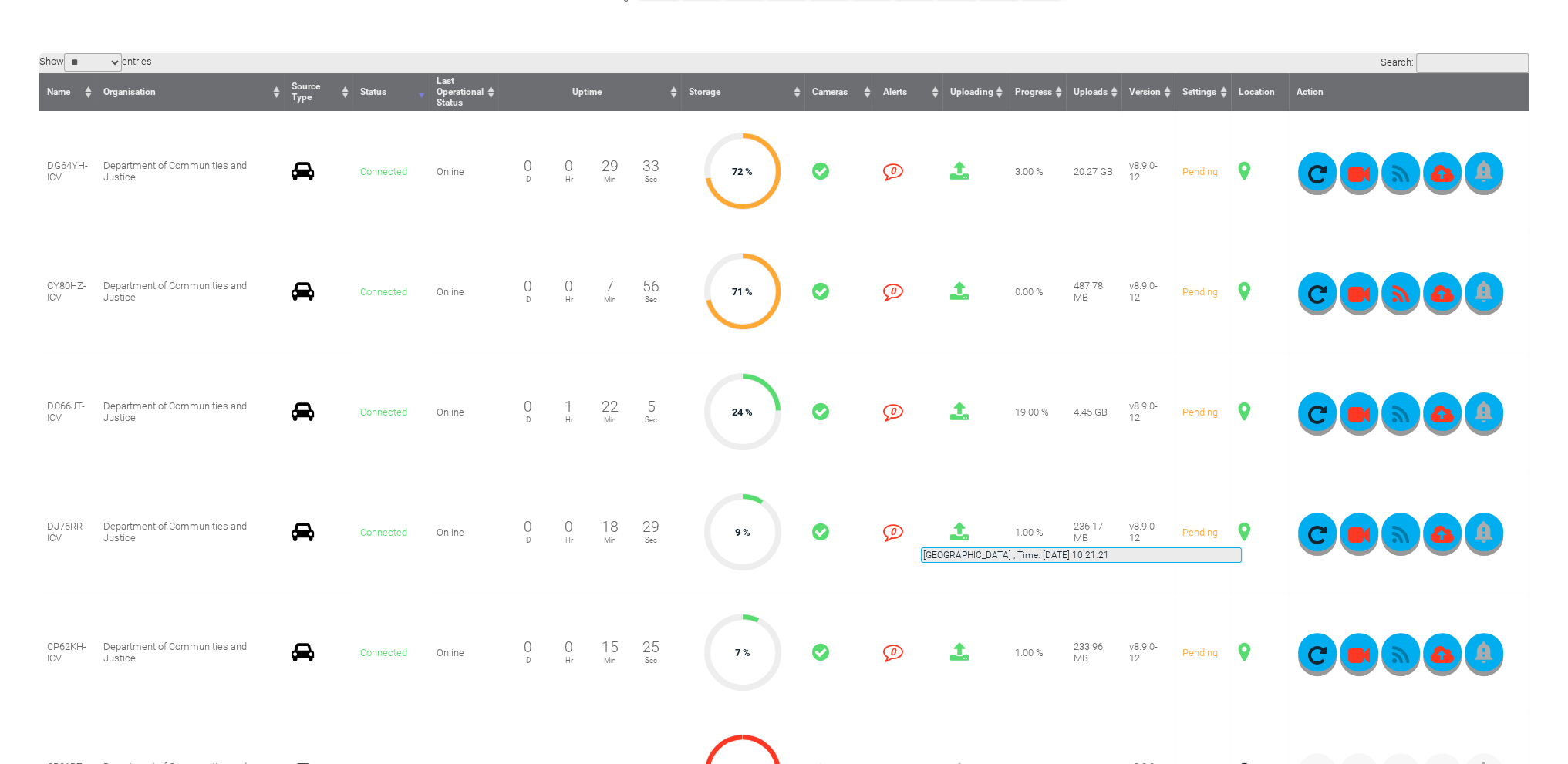
click at [1242, 529] on span at bounding box center [1244, 532] width 12 height 20
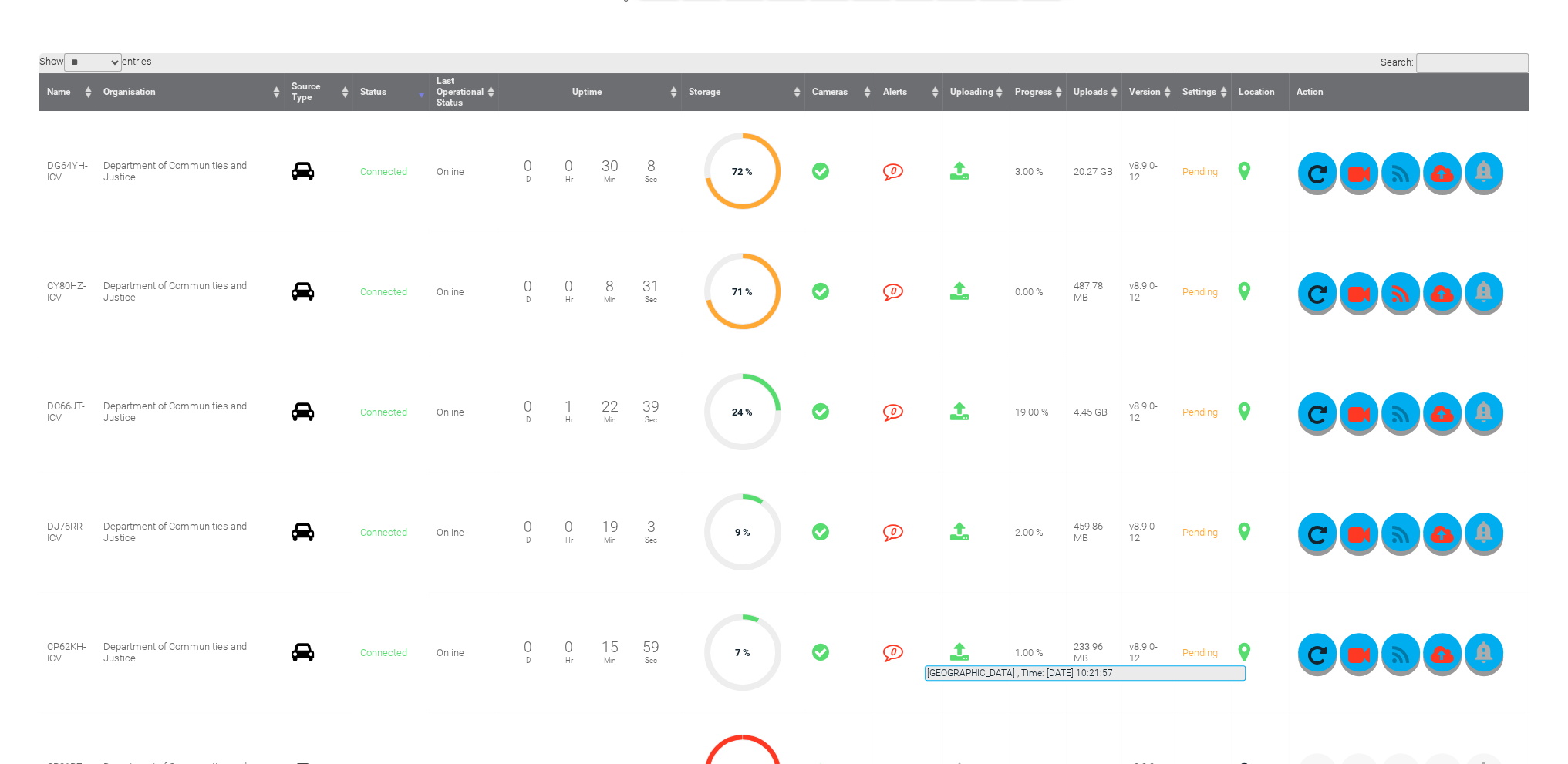
click at [1246, 647] on span at bounding box center [1244, 652] width 12 height 20
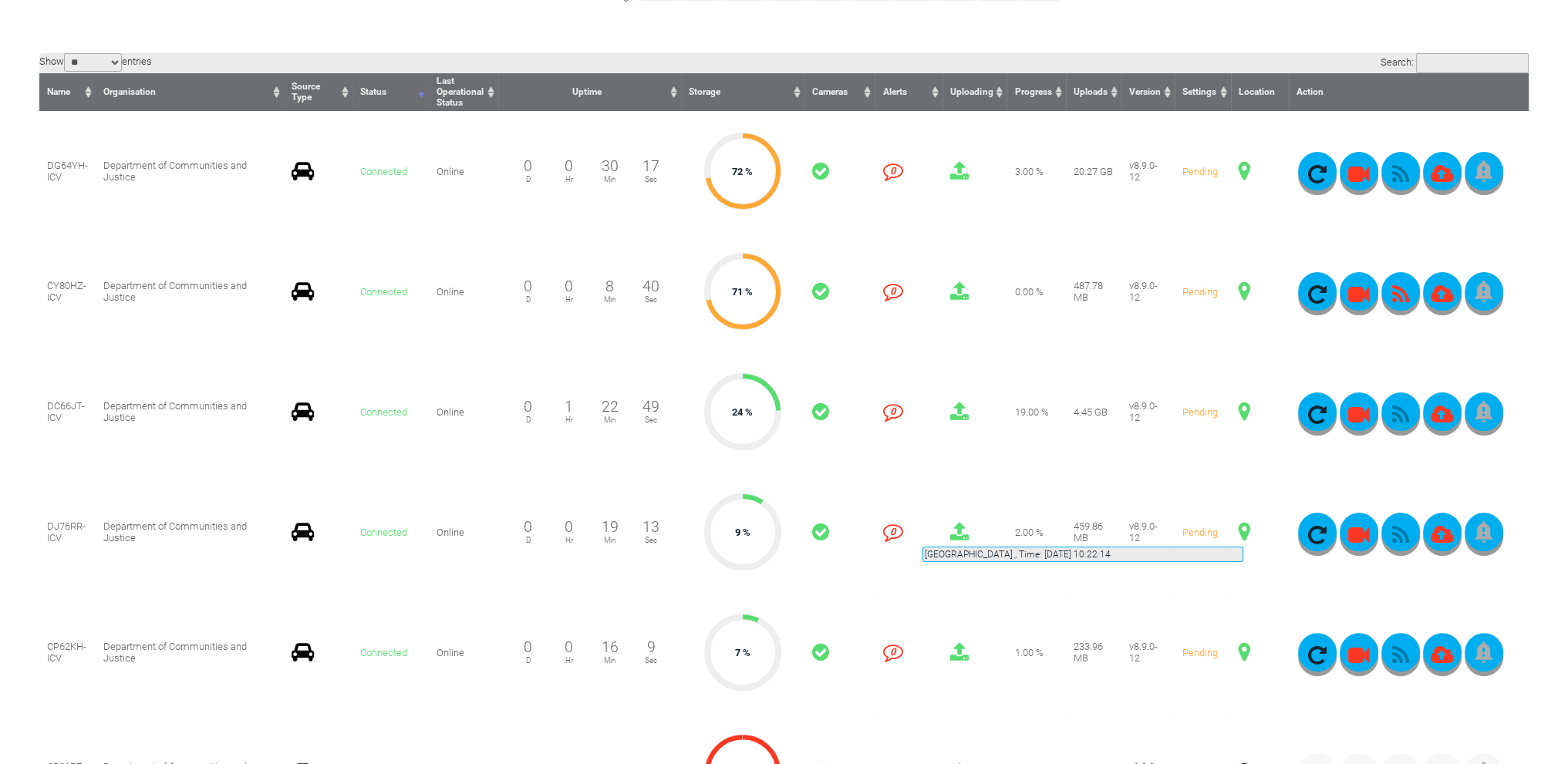
click at [1243, 528] on span at bounding box center [1244, 532] width 12 height 20
click at [1244, 530] on span at bounding box center [1244, 532] width 12 height 20
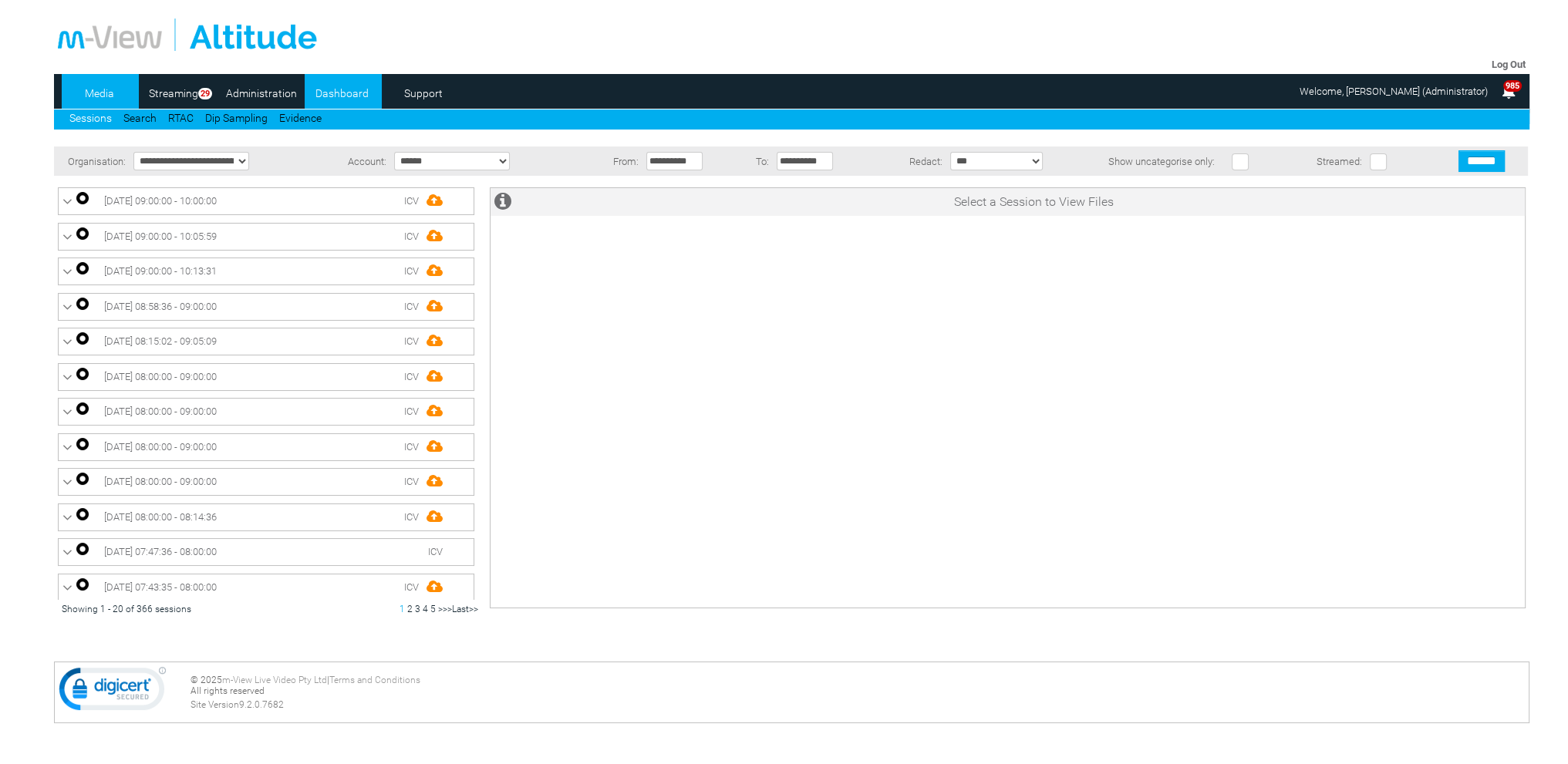
click at [358, 92] on link "Dashboard" at bounding box center [342, 93] width 75 height 23
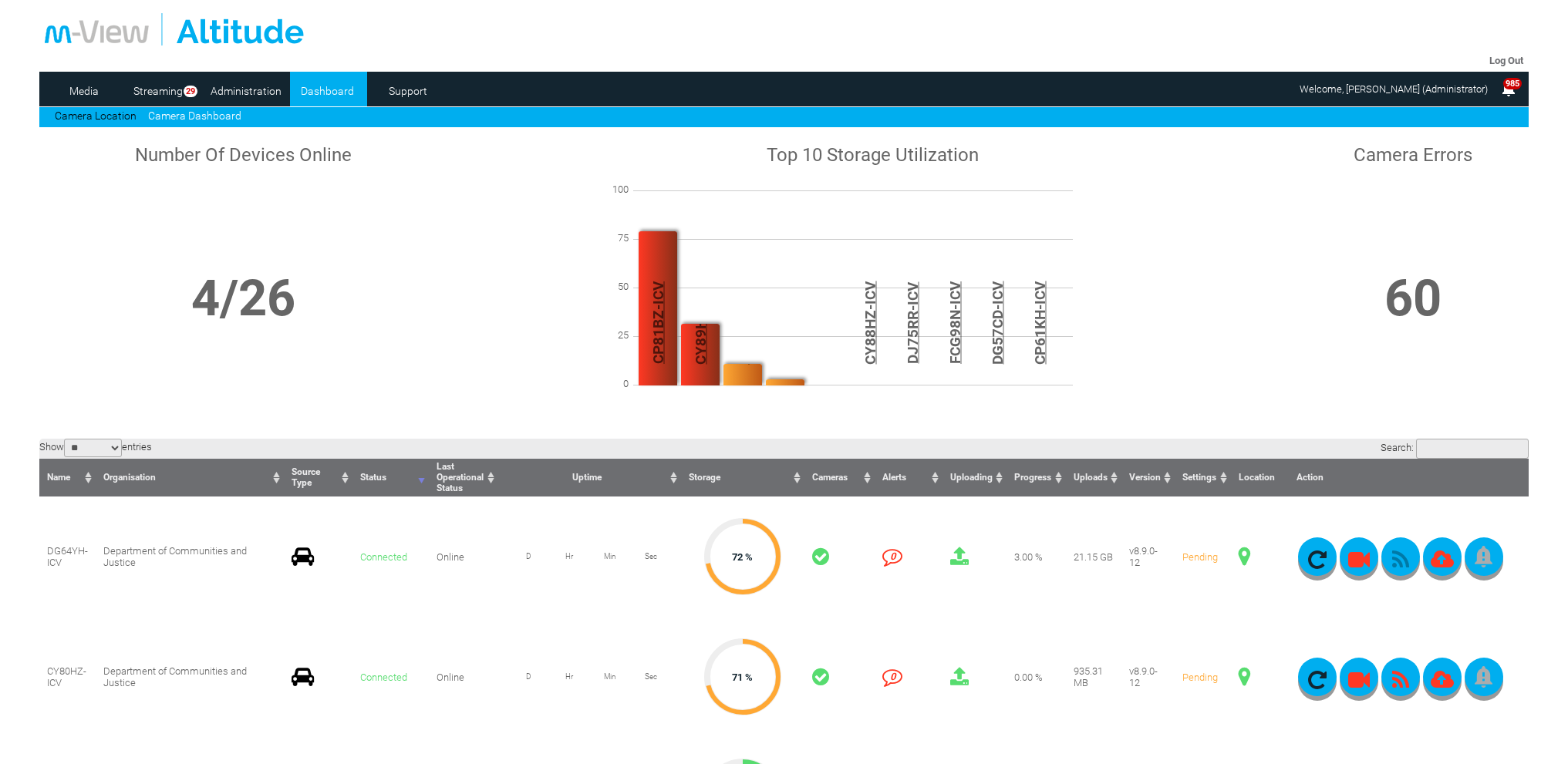
scroll to position [308, 0]
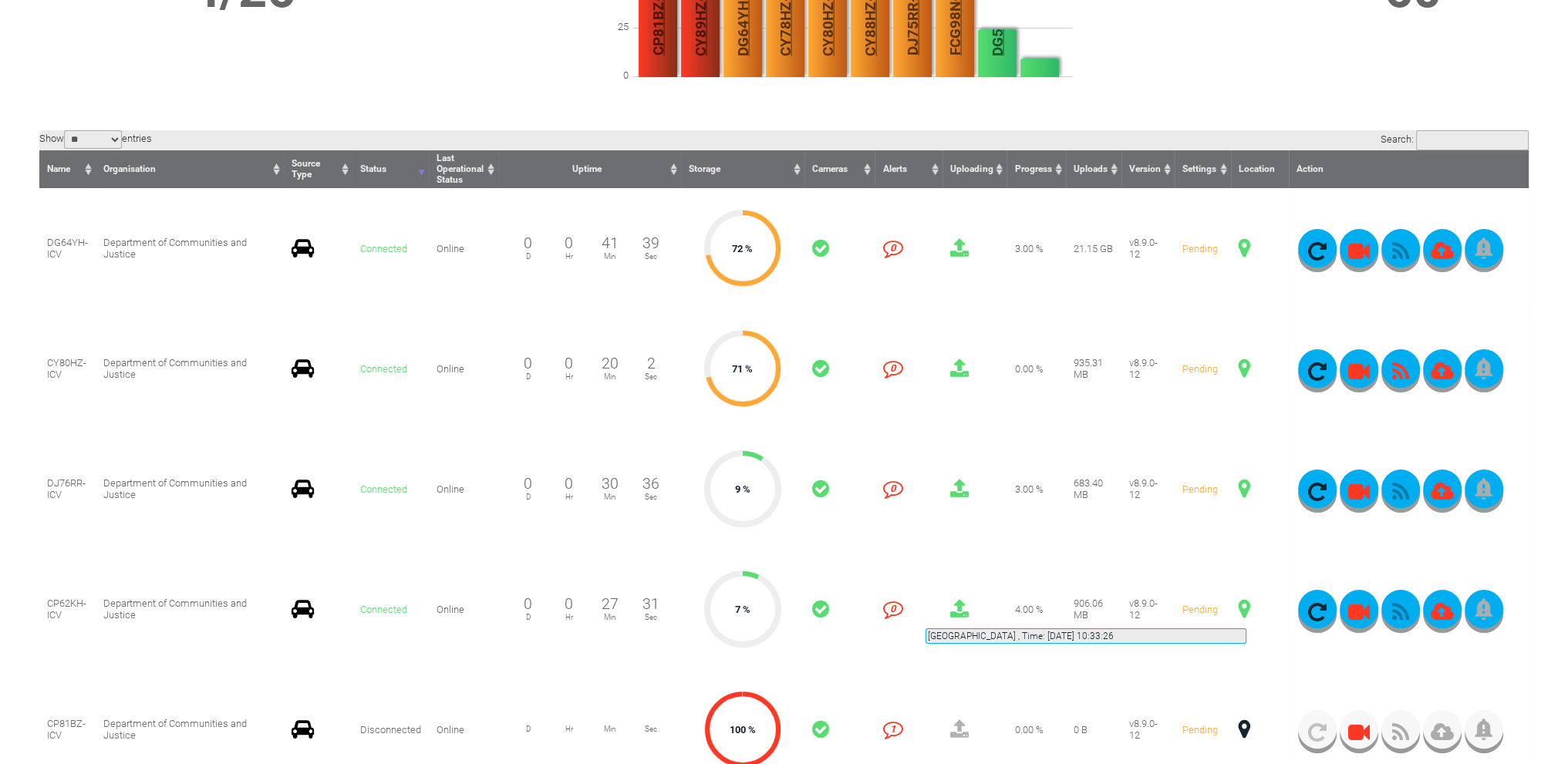
click at [1246, 610] on span at bounding box center [1244, 609] width 12 height 20
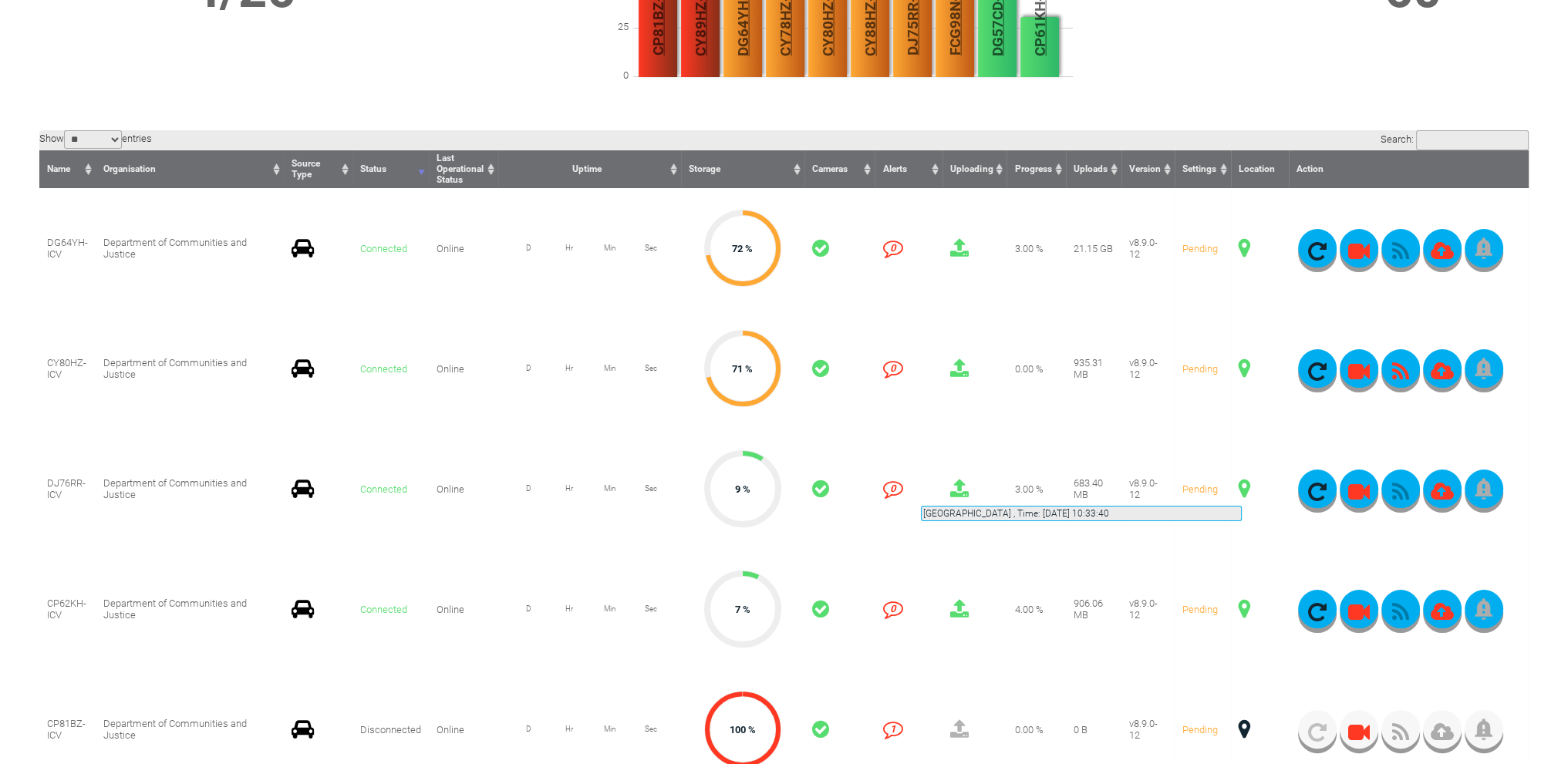
click at [1242, 488] on span at bounding box center [1244, 489] width 12 height 20
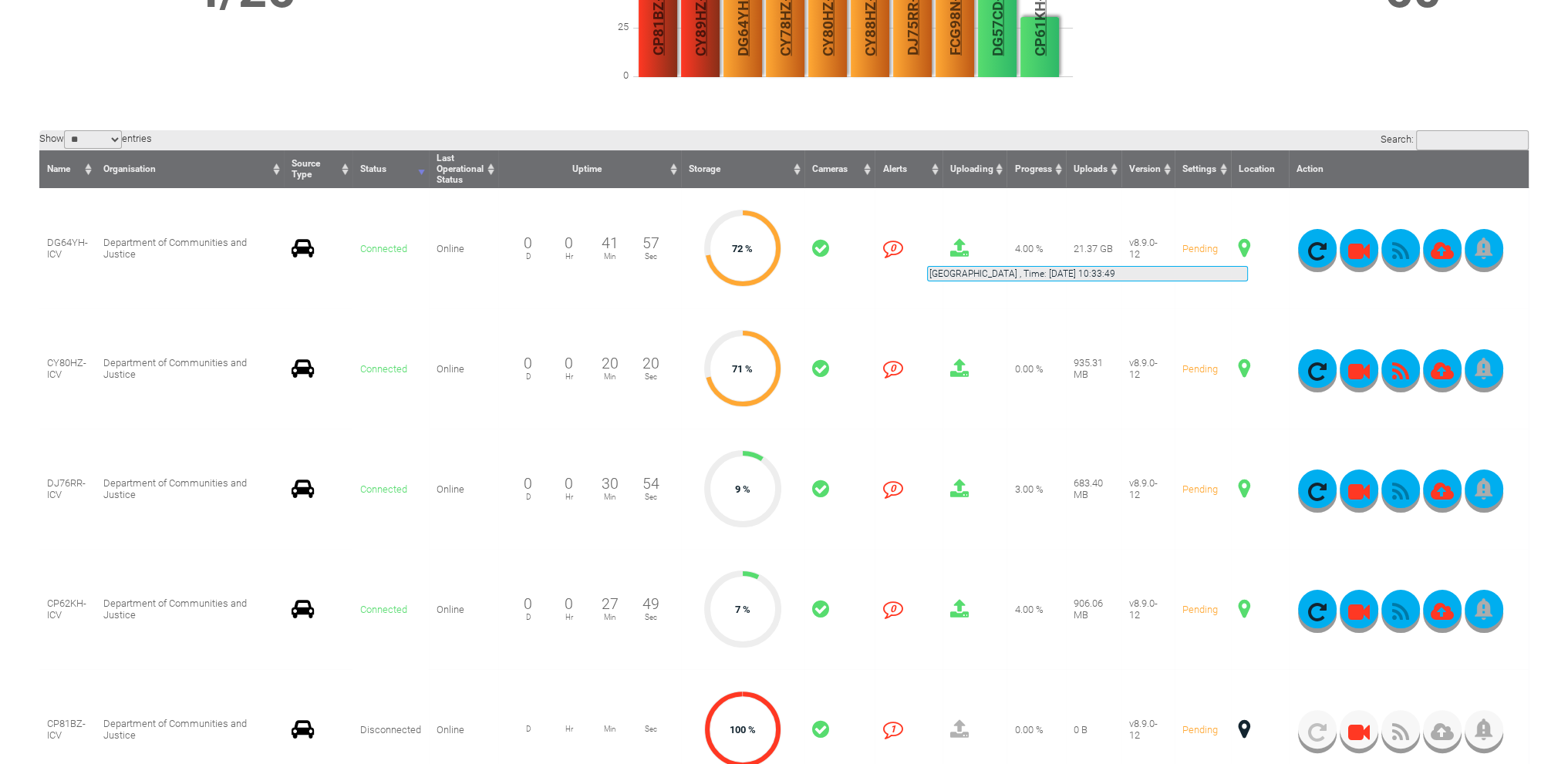
click at [1248, 248] on span at bounding box center [1244, 248] width 12 height 20
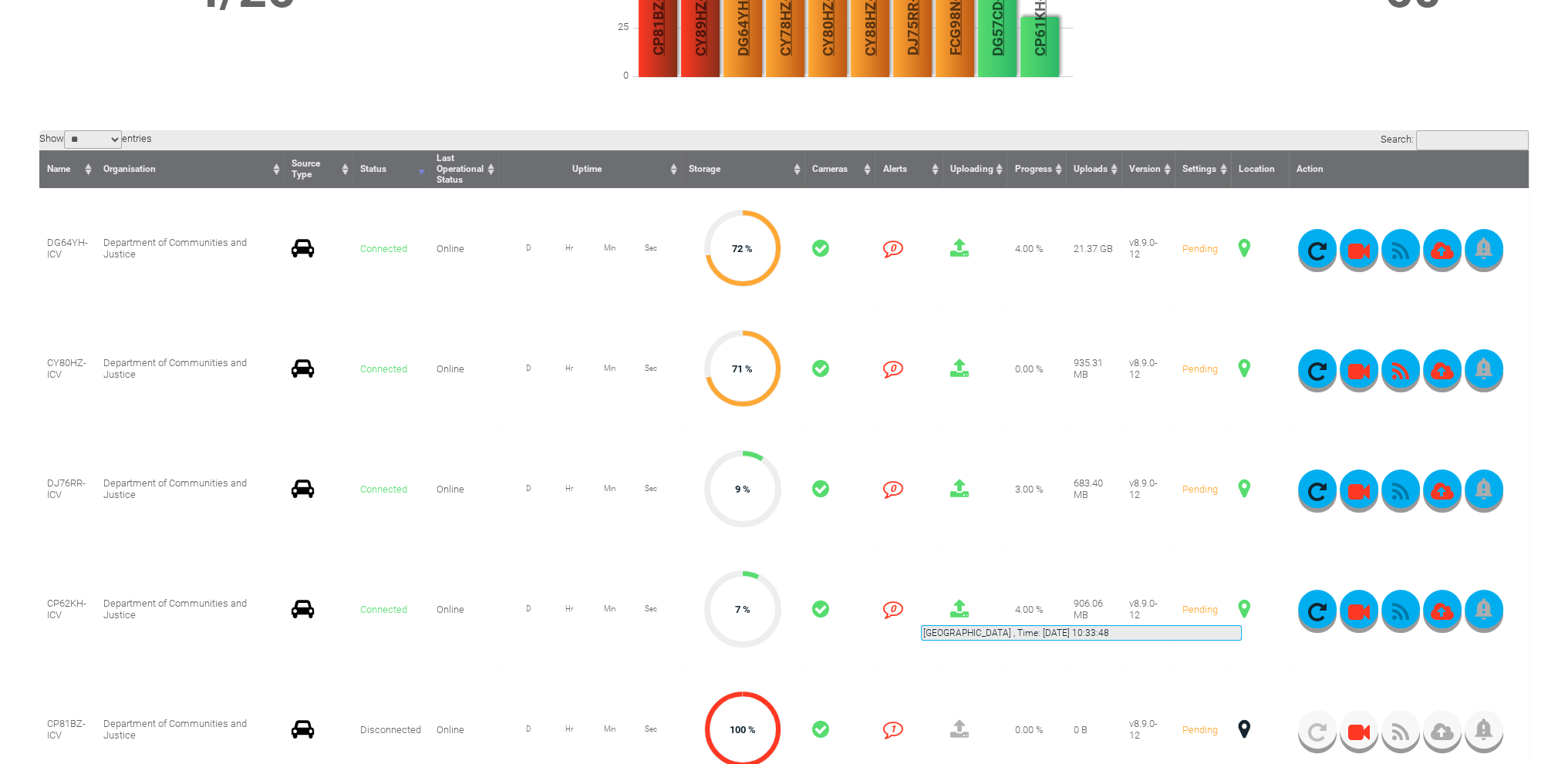
click at [1242, 607] on span at bounding box center [1244, 609] width 12 height 20
click at [1396, 487] on icon "button" at bounding box center [1401, 492] width 39 height 22
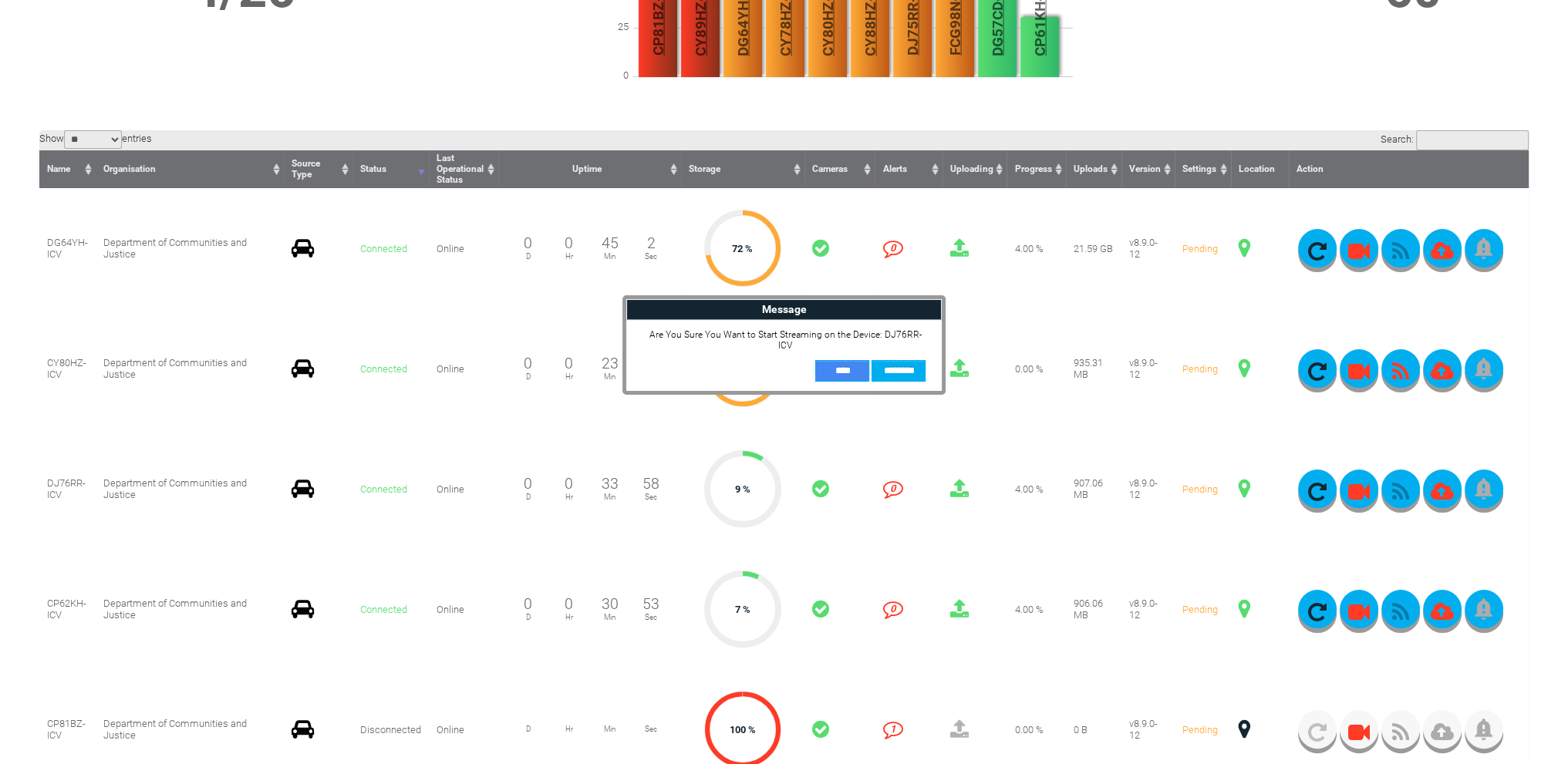
click at [840, 367] on input "**" at bounding box center [843, 371] width 54 height 22
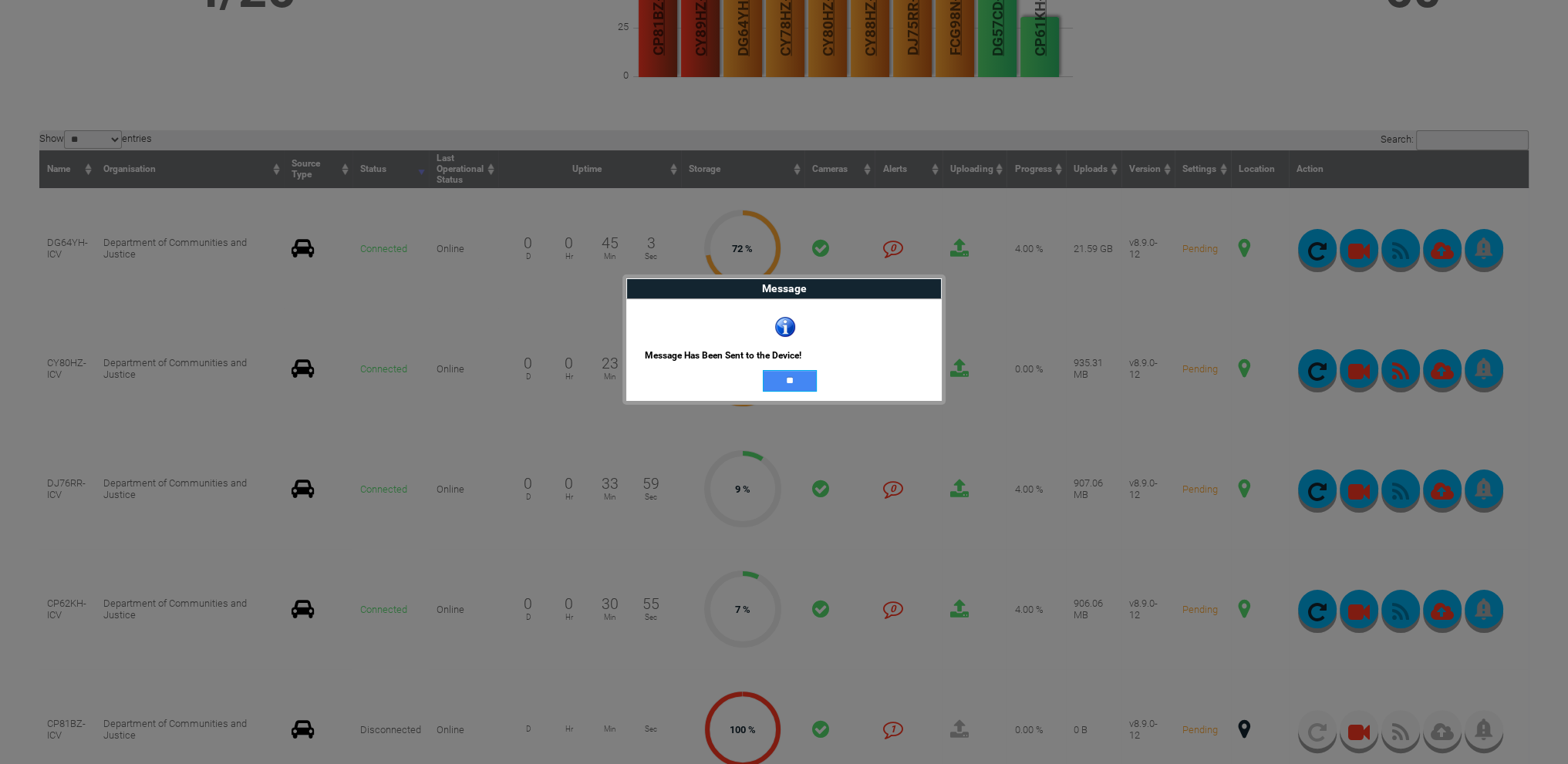
click at [798, 387] on input "**" at bounding box center [790, 381] width 54 height 22
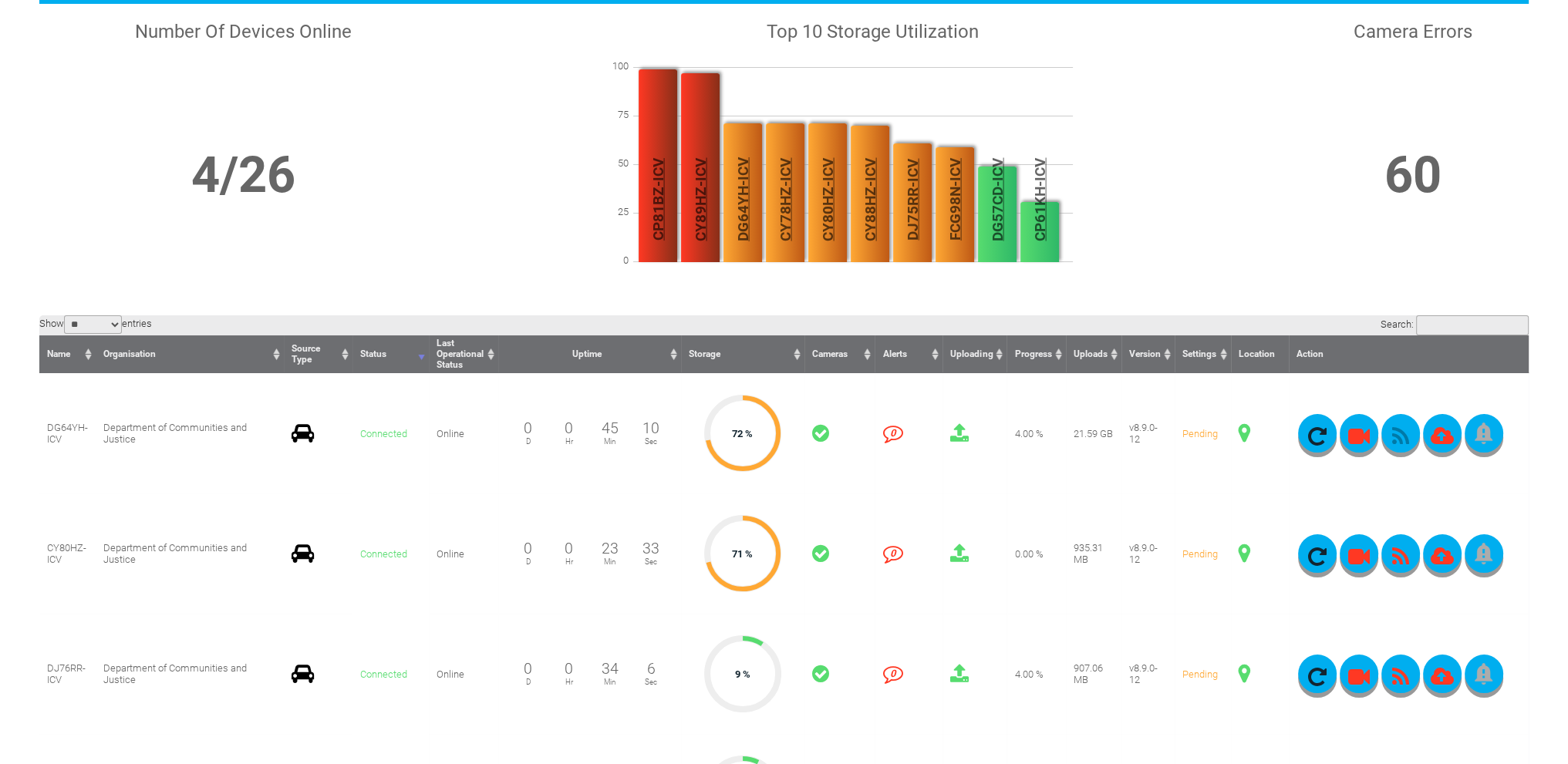
scroll to position [0, 0]
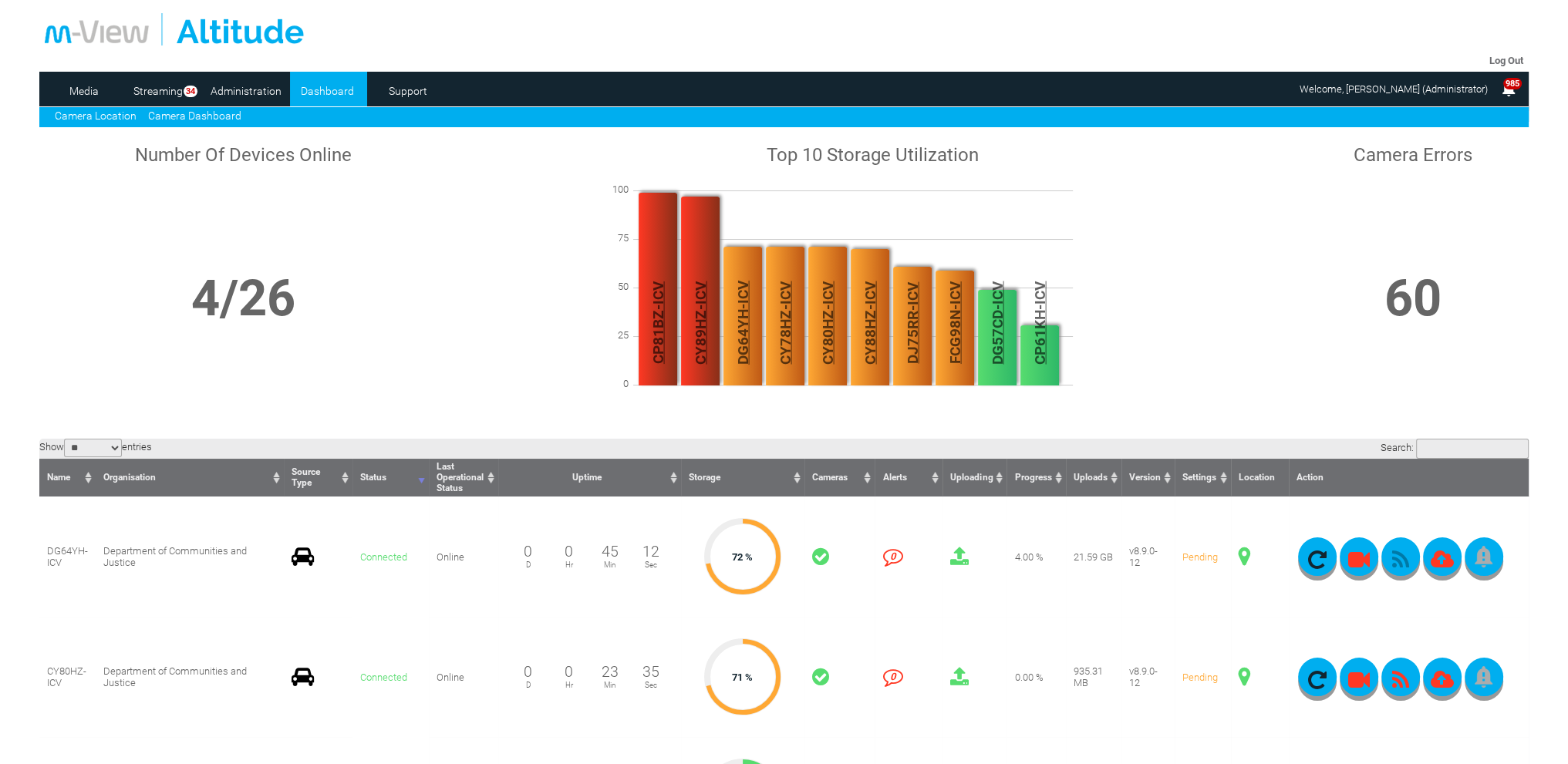
click at [113, 114] on link "Camera Location" at bounding box center [96, 116] width 82 height 12
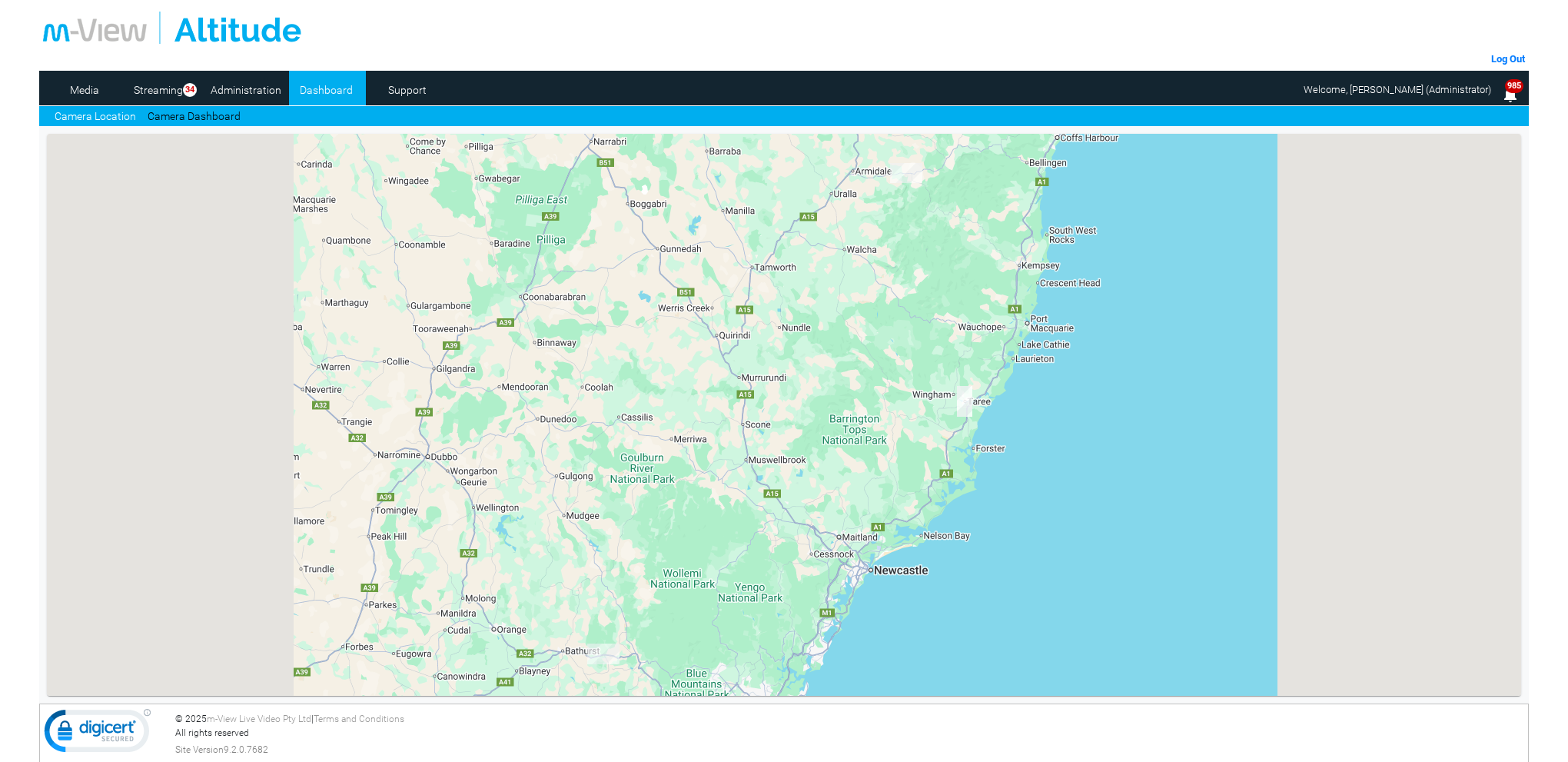
click at [966, 400] on img "DJ76RR-ICV" at bounding box center [965, 402] width 15 height 31
click at [967, 410] on img "DJ76RR-ICV" at bounding box center [965, 402] width 15 height 31
click at [968, 401] on img "DJ76RR-ICV" at bounding box center [965, 402] width 15 height 31
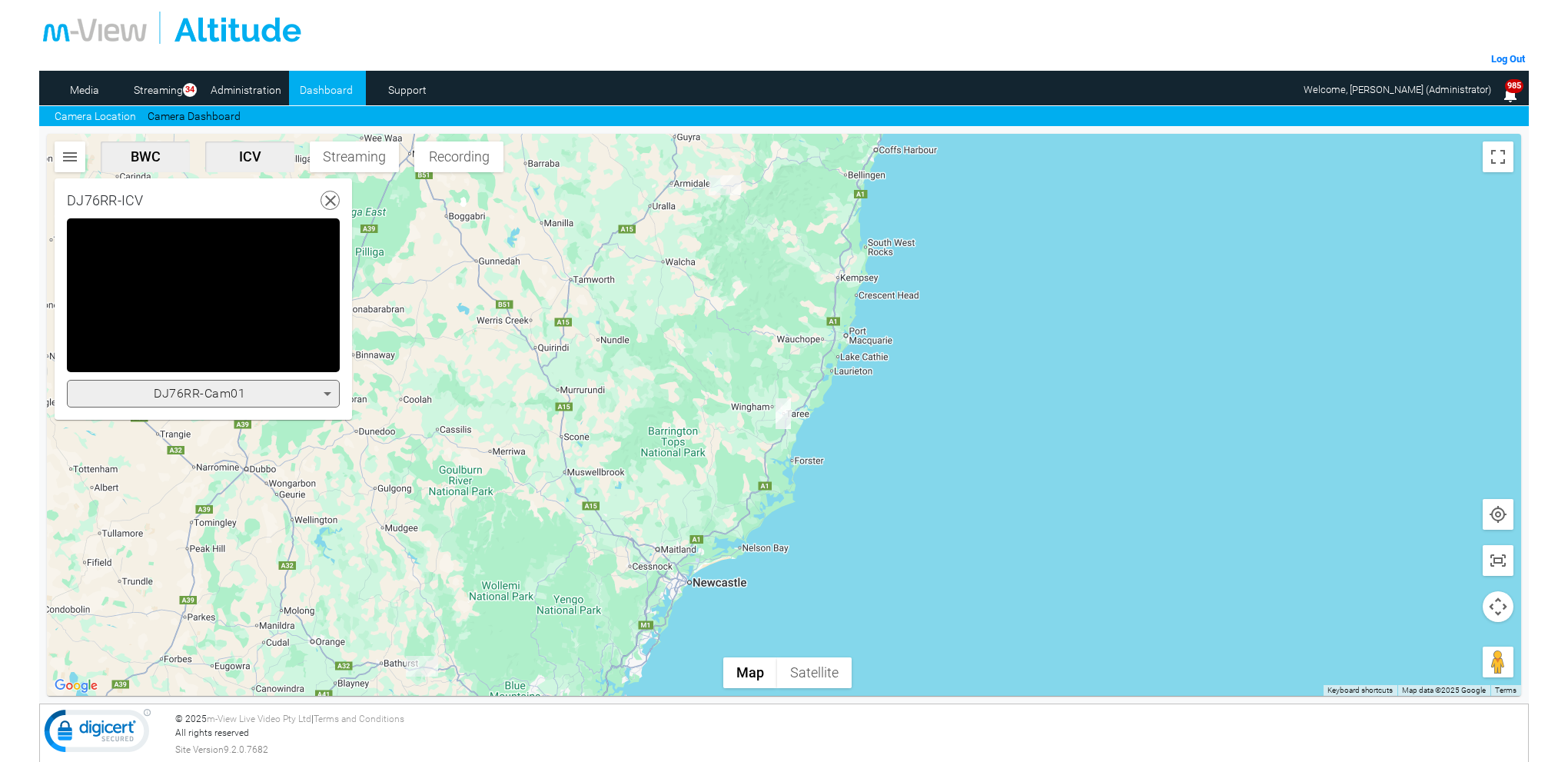
click at [328, 390] on icon at bounding box center [327, 394] width 19 height 19
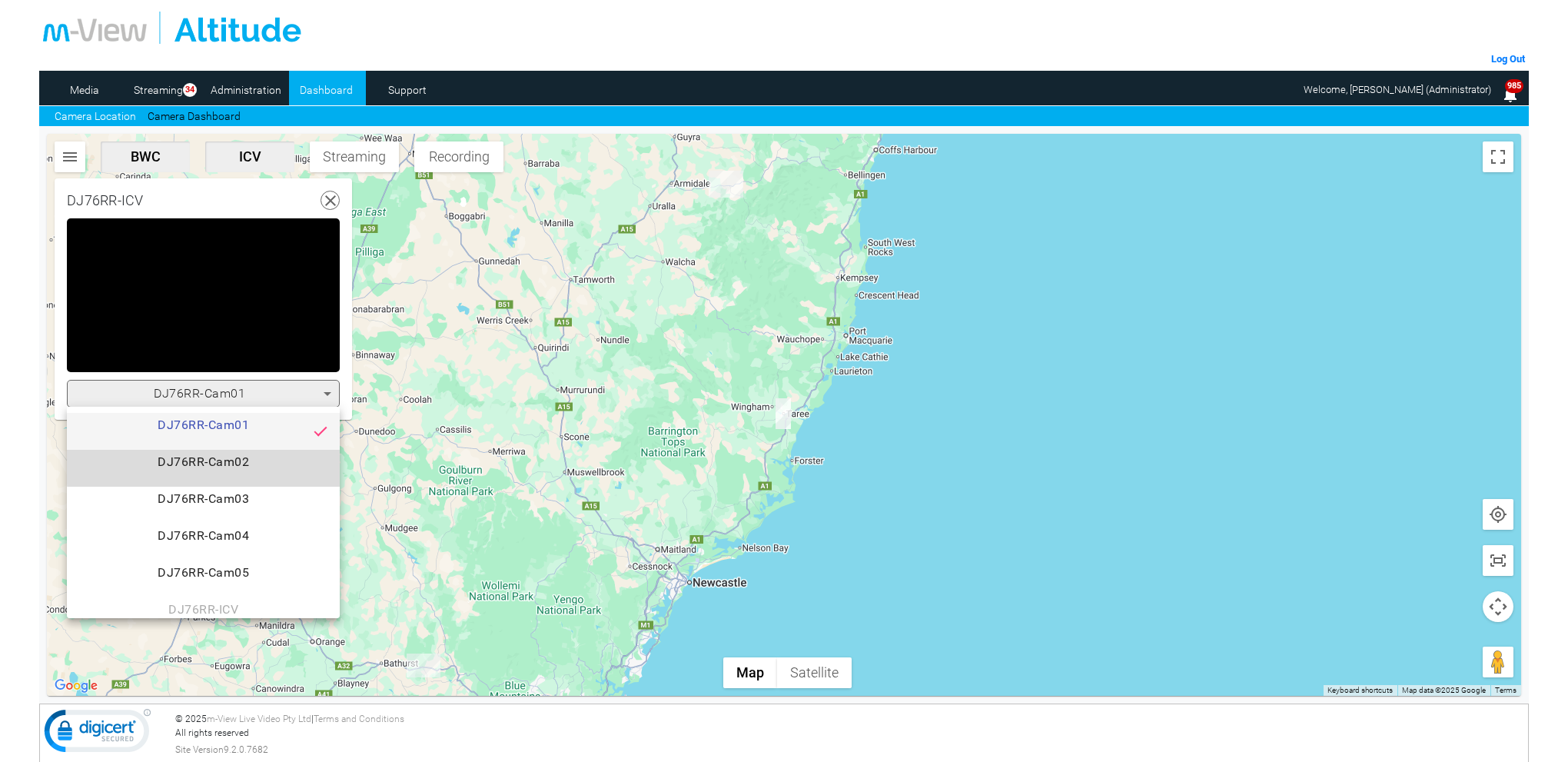
click at [276, 467] on span "DJ76RR-Cam02" at bounding box center [203, 469] width 248 height 31
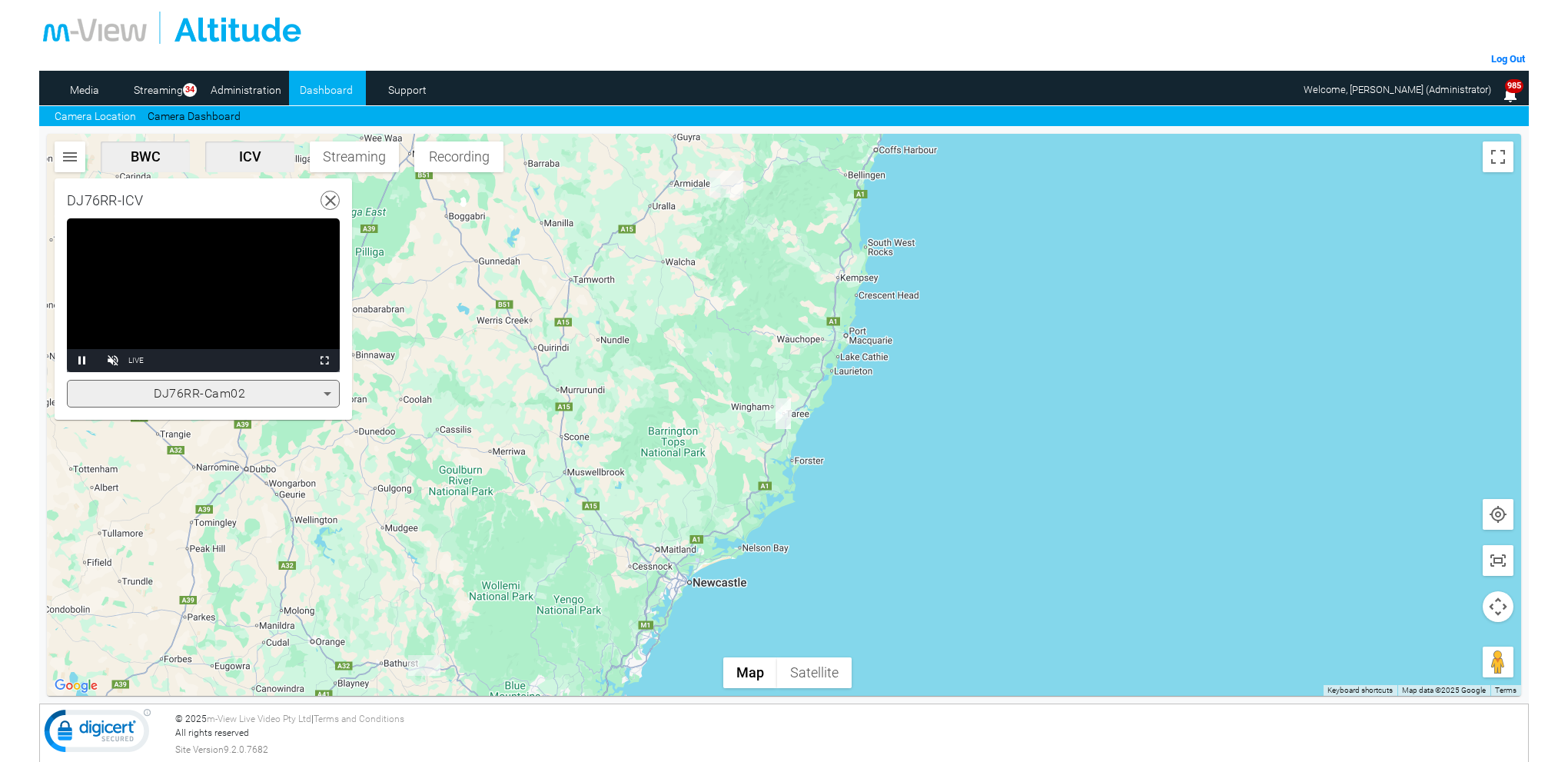
click at [252, 336] on video "Video Player" at bounding box center [203, 295] width 273 height 154
drag, startPoint x: 252, startPoint y: 336, endPoint x: 255, endPoint y: 431, distance: 95.0
click at [255, 338] on video "Video Player" at bounding box center [203, 295] width 273 height 154
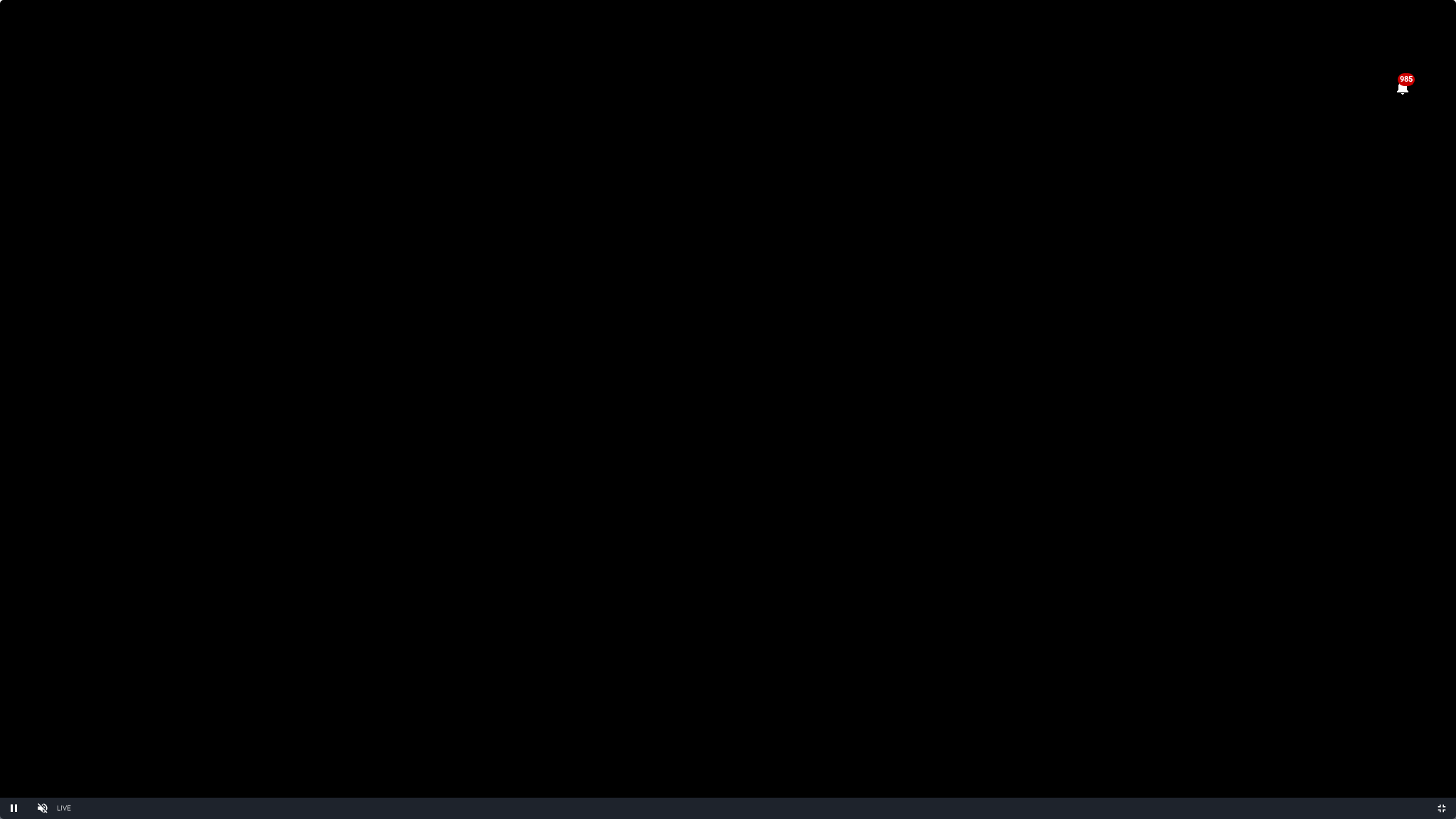
click at [671, 367] on video "Video Player" at bounding box center [728, 410] width 1456 height 819
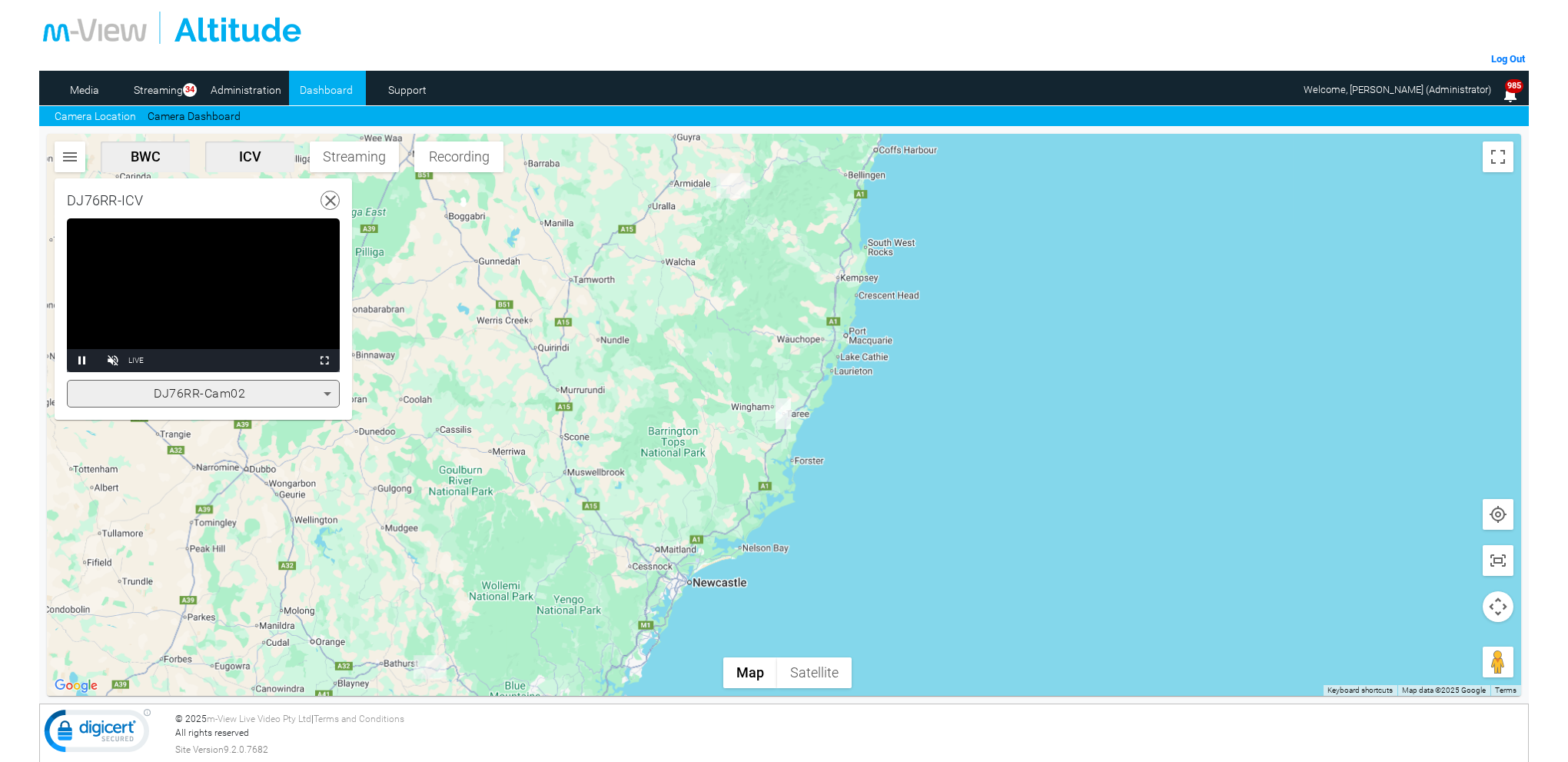
click at [335, 196] on icon at bounding box center [330, 201] width 19 height 19
